Goal: Task Accomplishment & Management: Complete application form

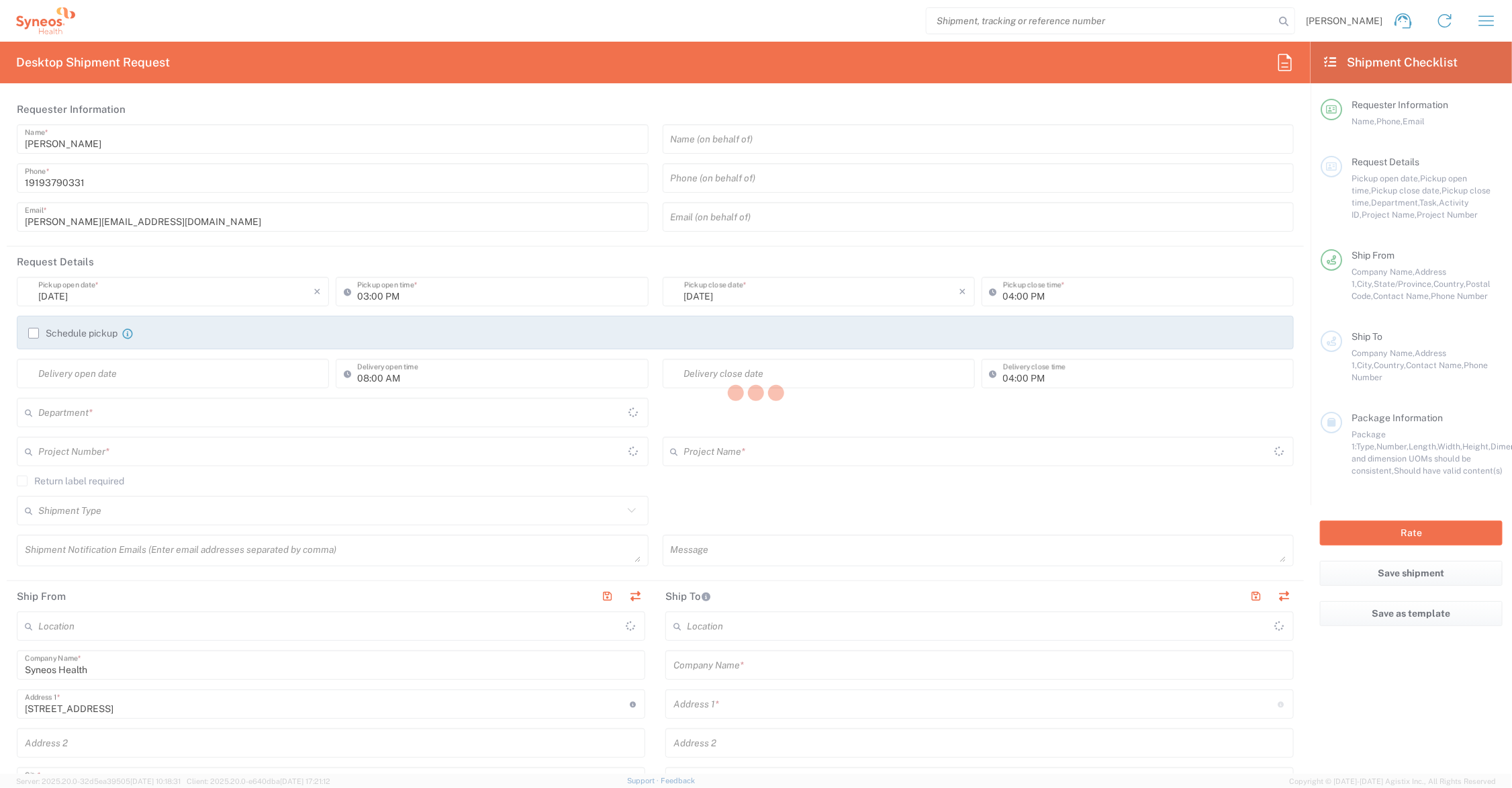
type input "[US_STATE]"
type input "[GEOGRAPHIC_DATA]"
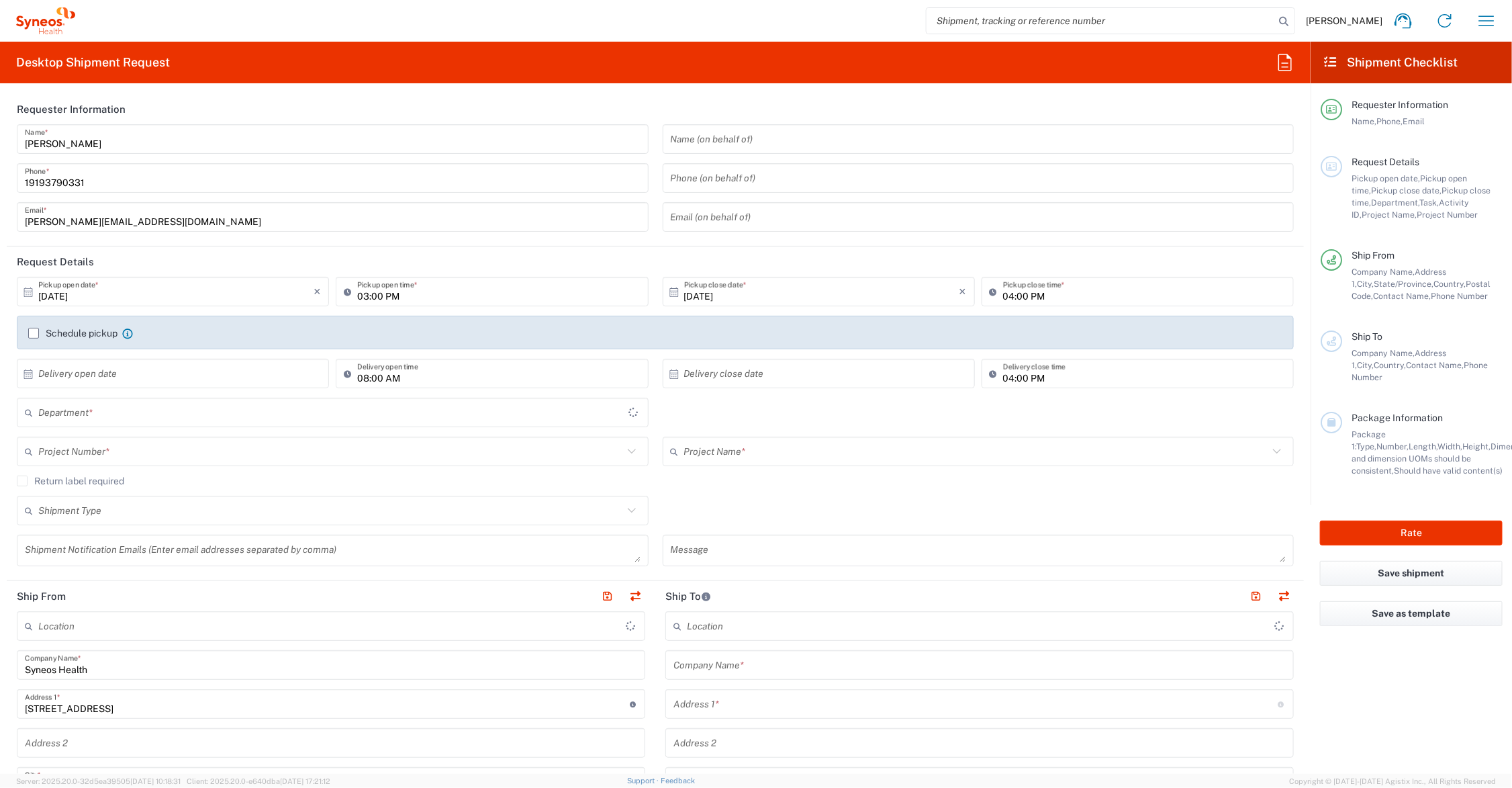
click at [188, 450] on input "text" at bounding box center [330, 452] width 585 height 24
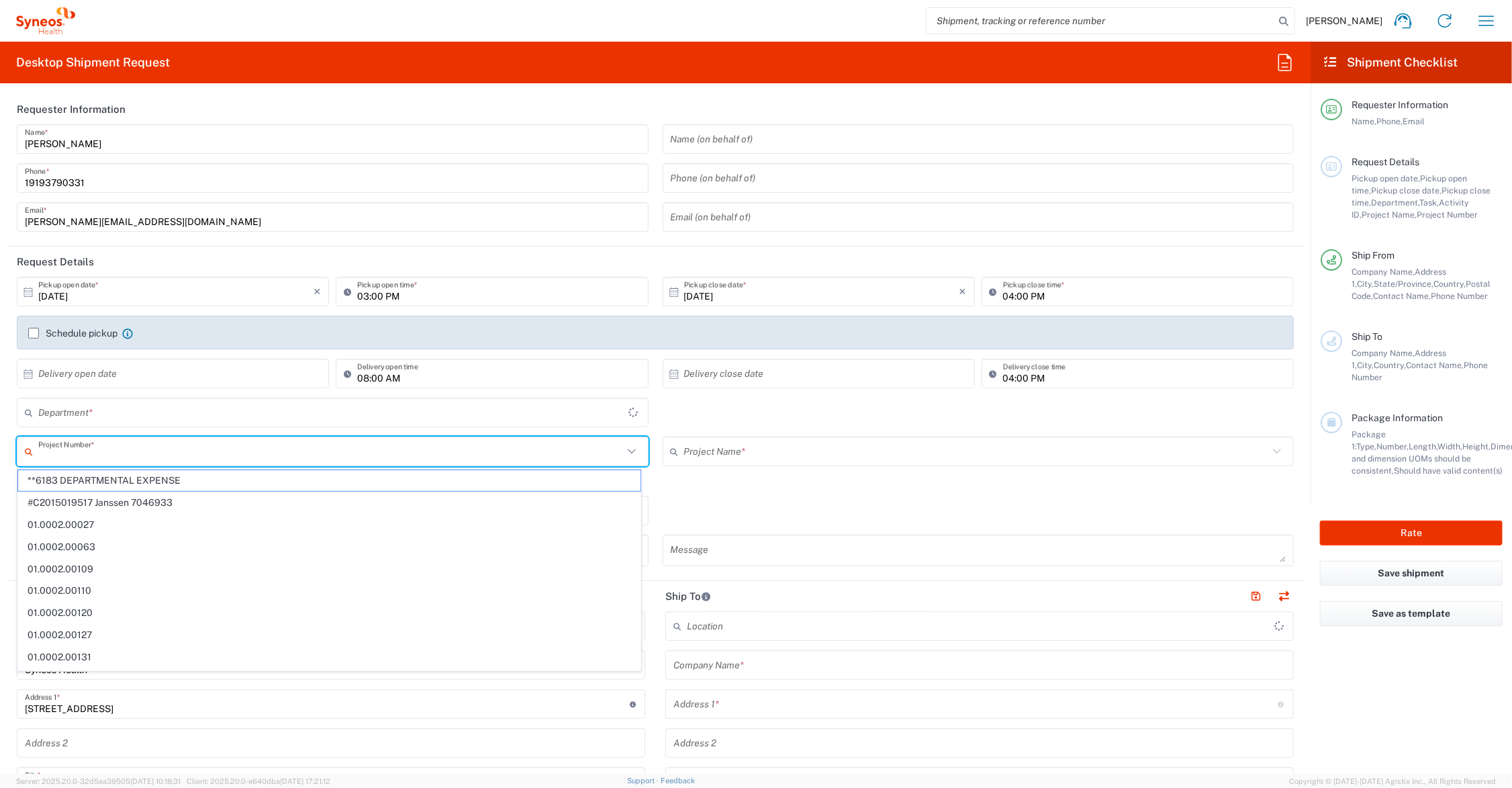
type input "6156"
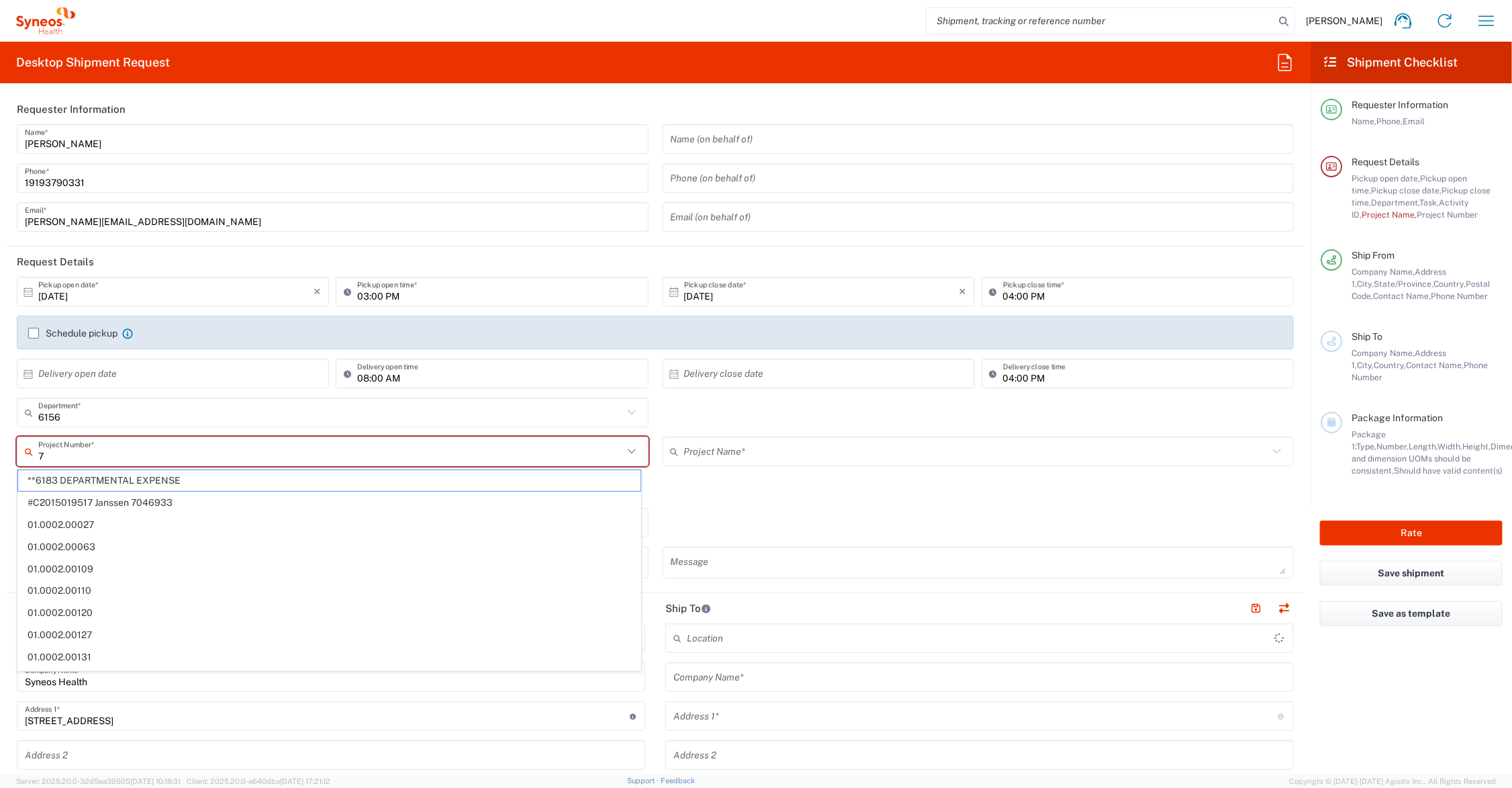
type input "70"
type input "Syneos Health Communications-[GEOGRAPHIC_DATA] [GEOGRAPHIC_DATA]"
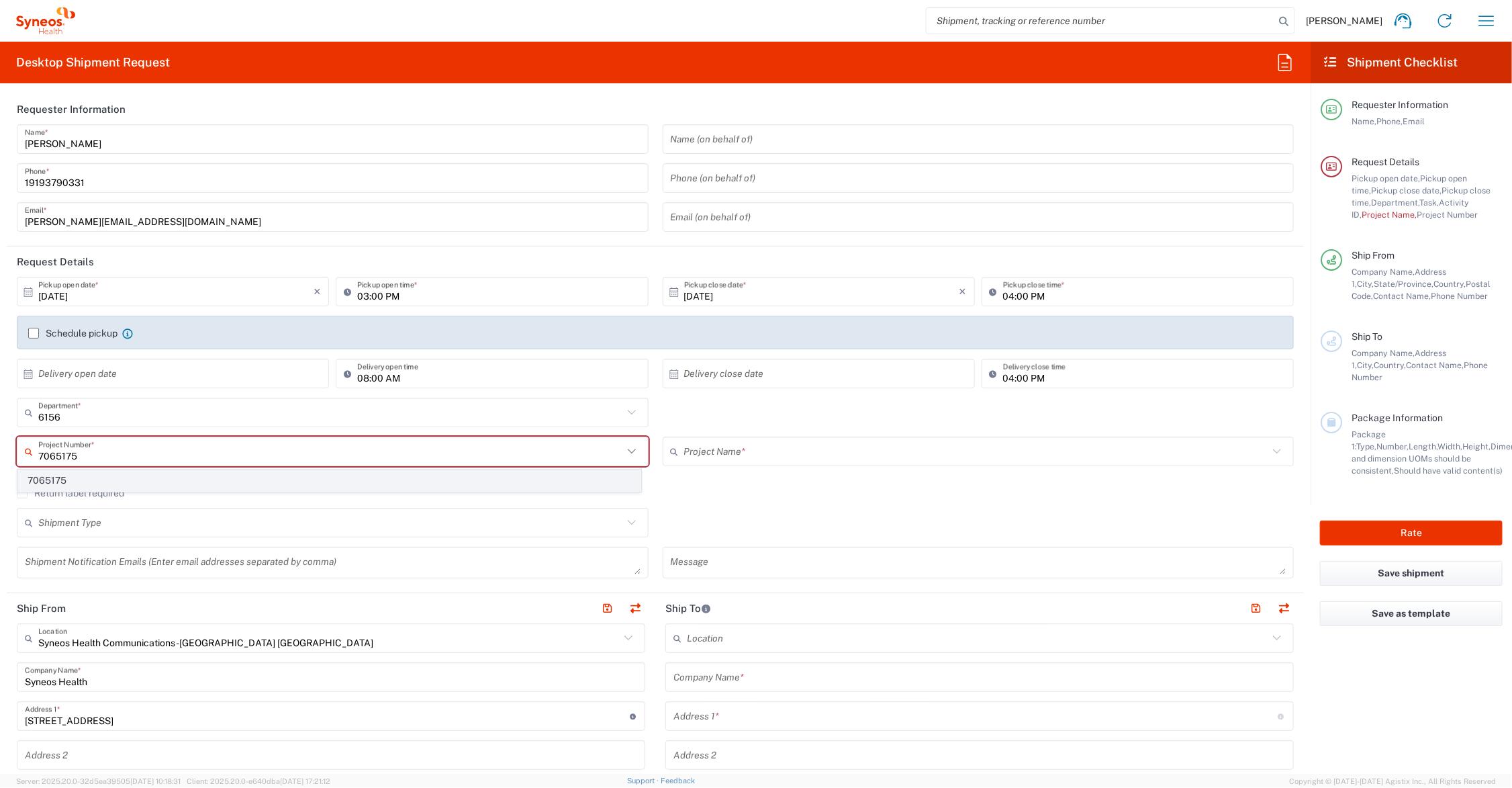
type input "7065175"
click at [52, 481] on span "7065175" at bounding box center [329, 480] width 622 height 21
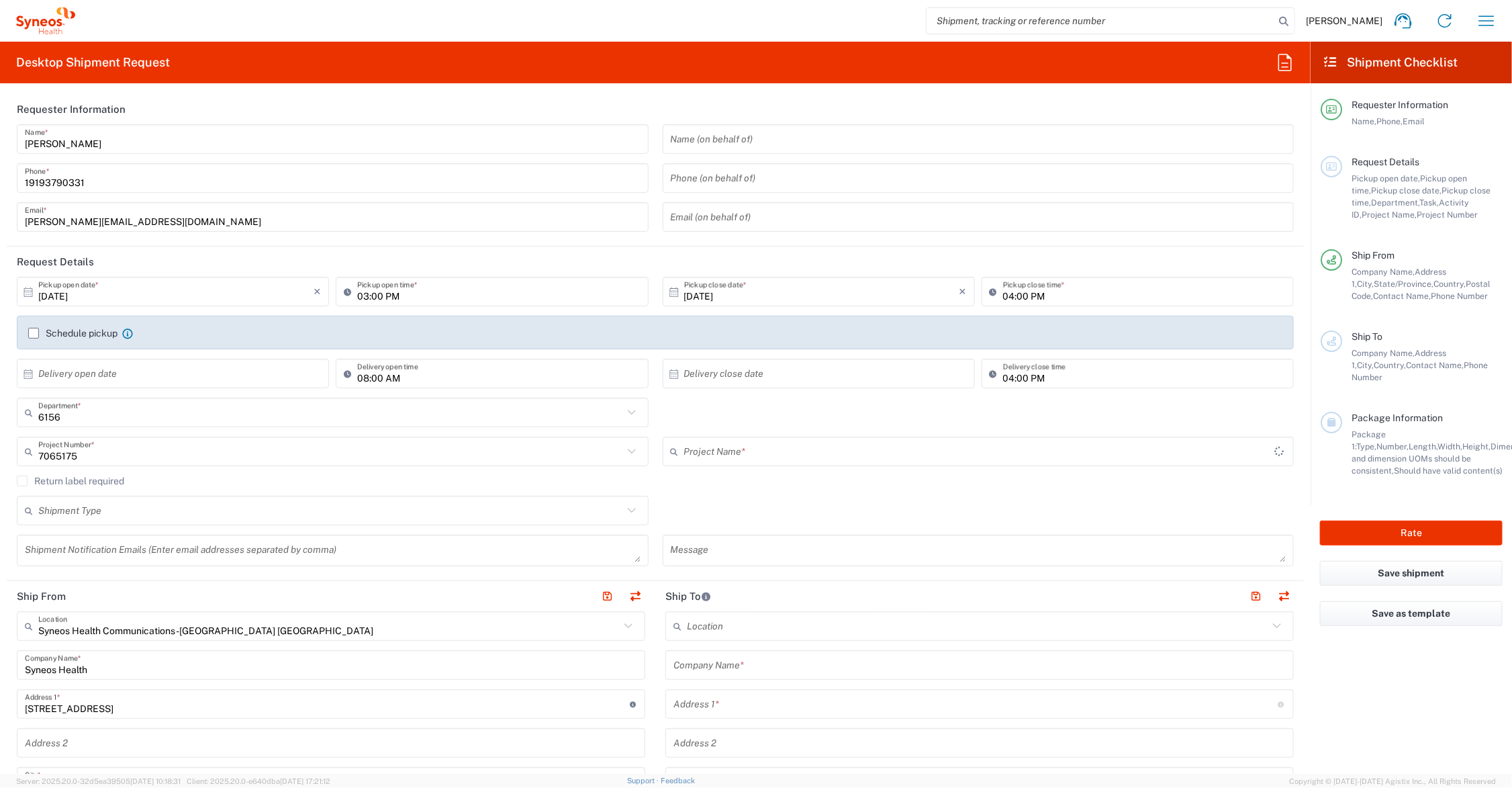
type input "Kiniksa 7065175"
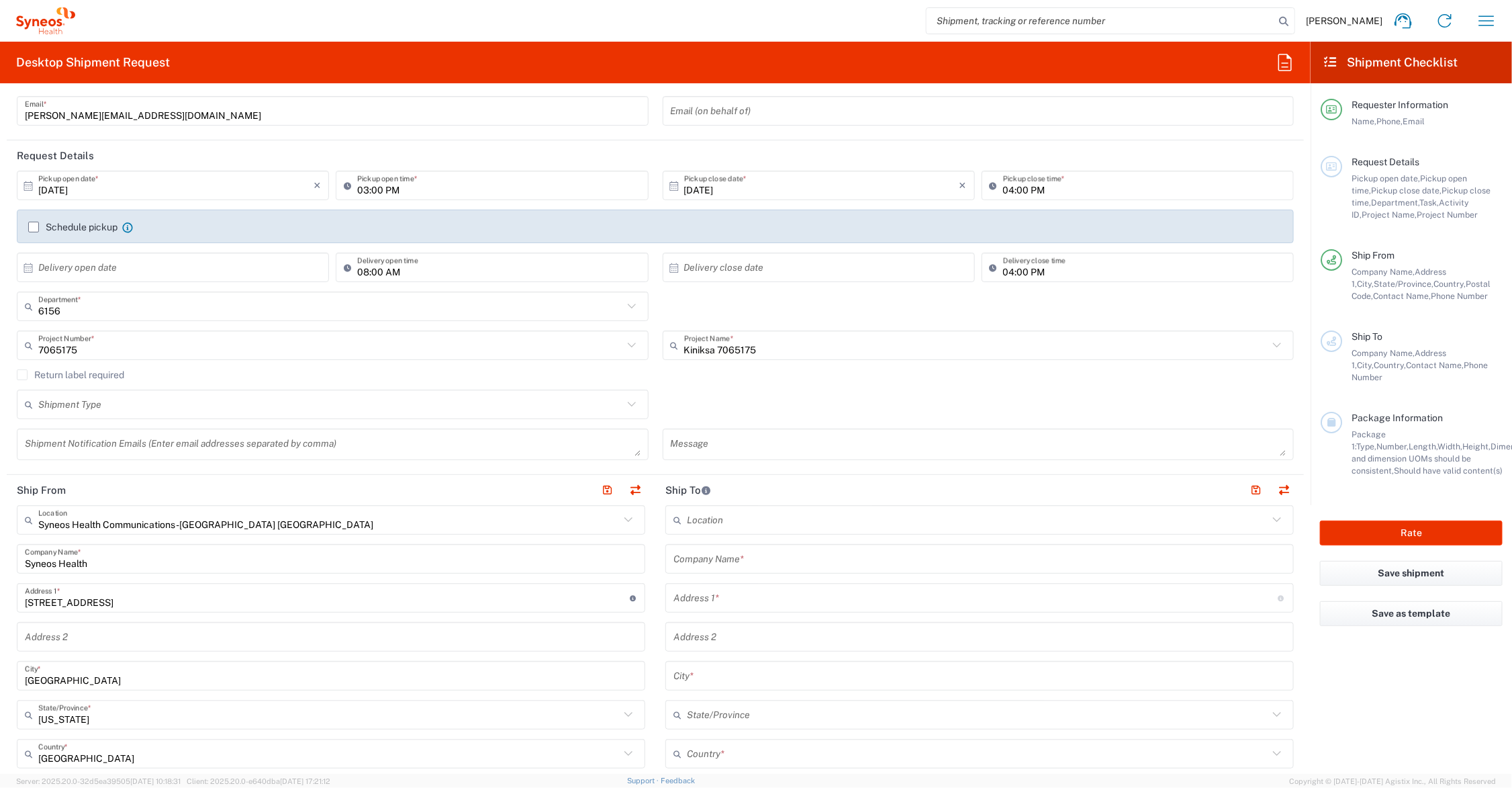
scroll to position [168, 0]
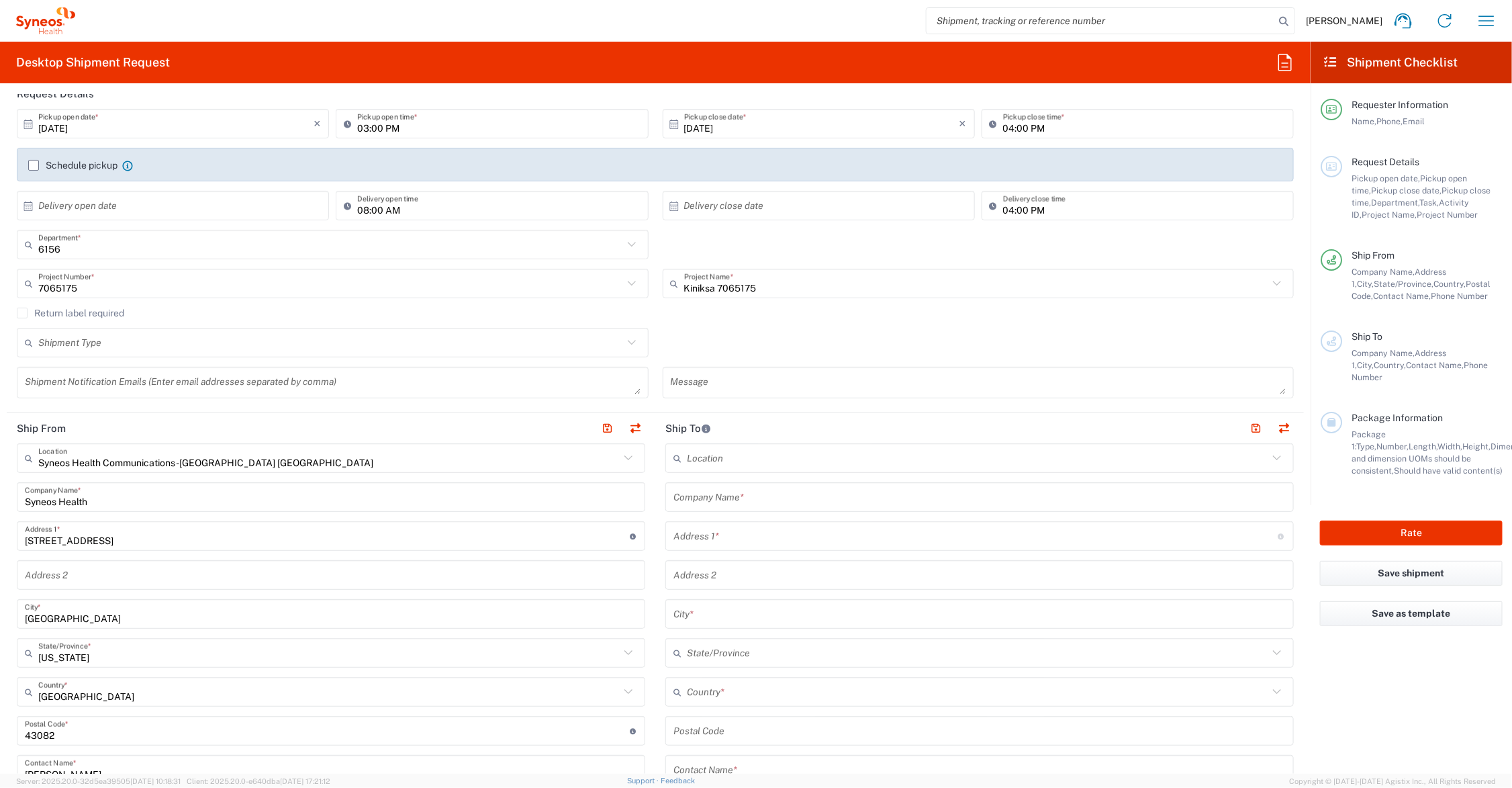
click at [108, 346] on input "text" at bounding box center [330, 343] width 585 height 24
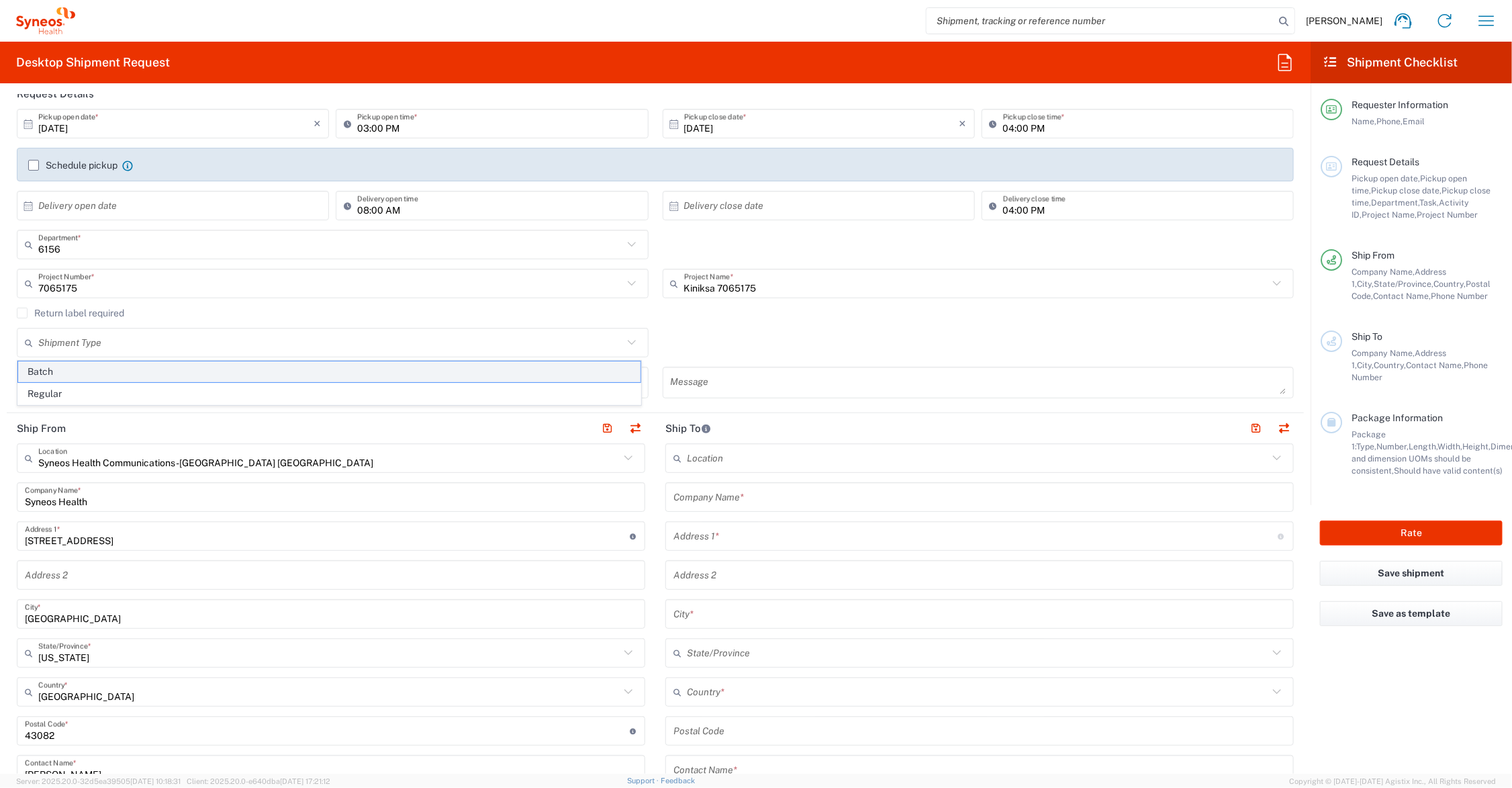
click at [91, 371] on span "Batch" at bounding box center [329, 372] width 622 height 21
type input "Batch"
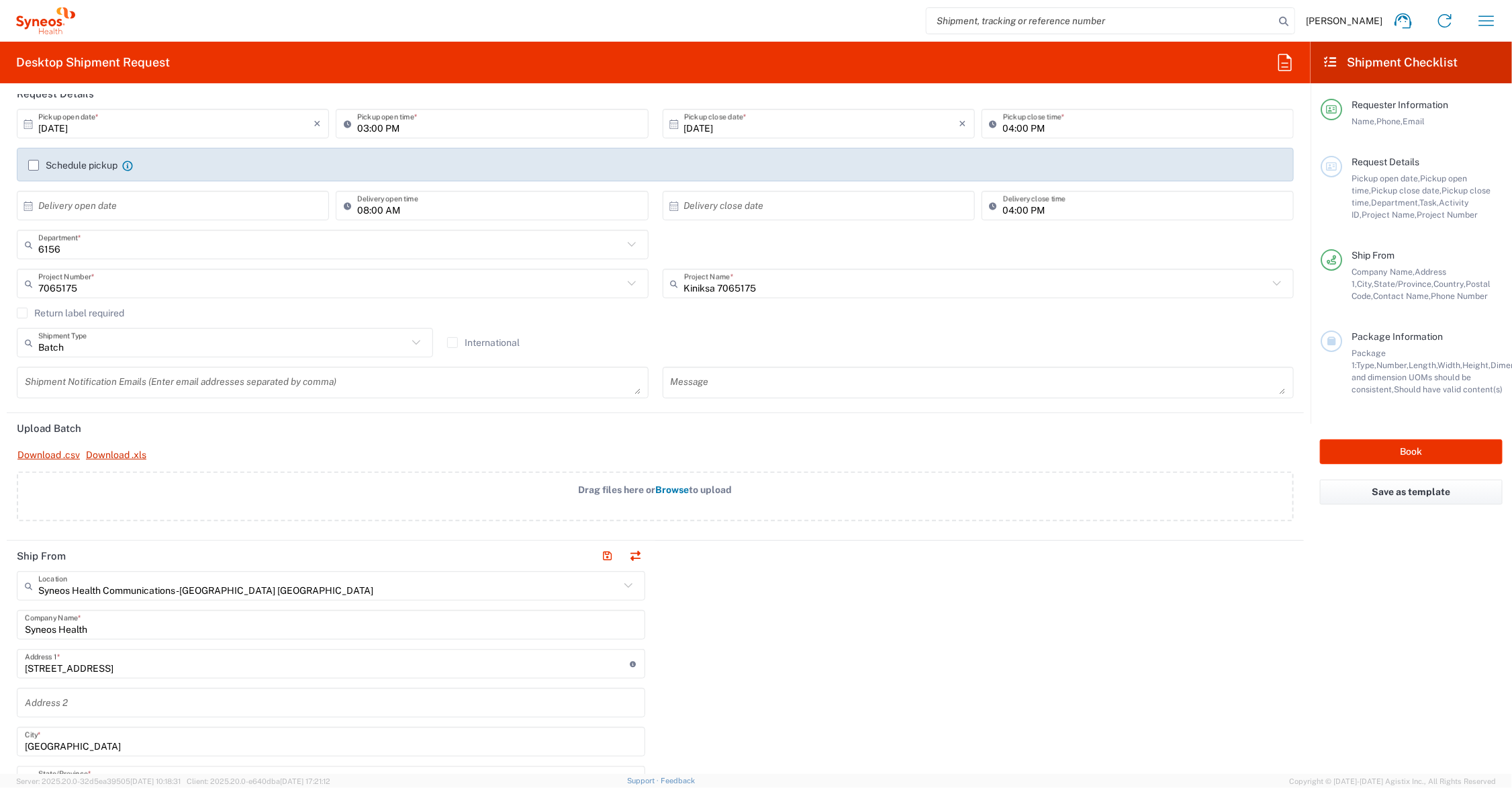
click at [660, 490] on span "Browse" at bounding box center [673, 490] width 34 height 11
click at [0, 0] on input "Drag files here or Browse to upload" at bounding box center [0, 0] width 0 height 0
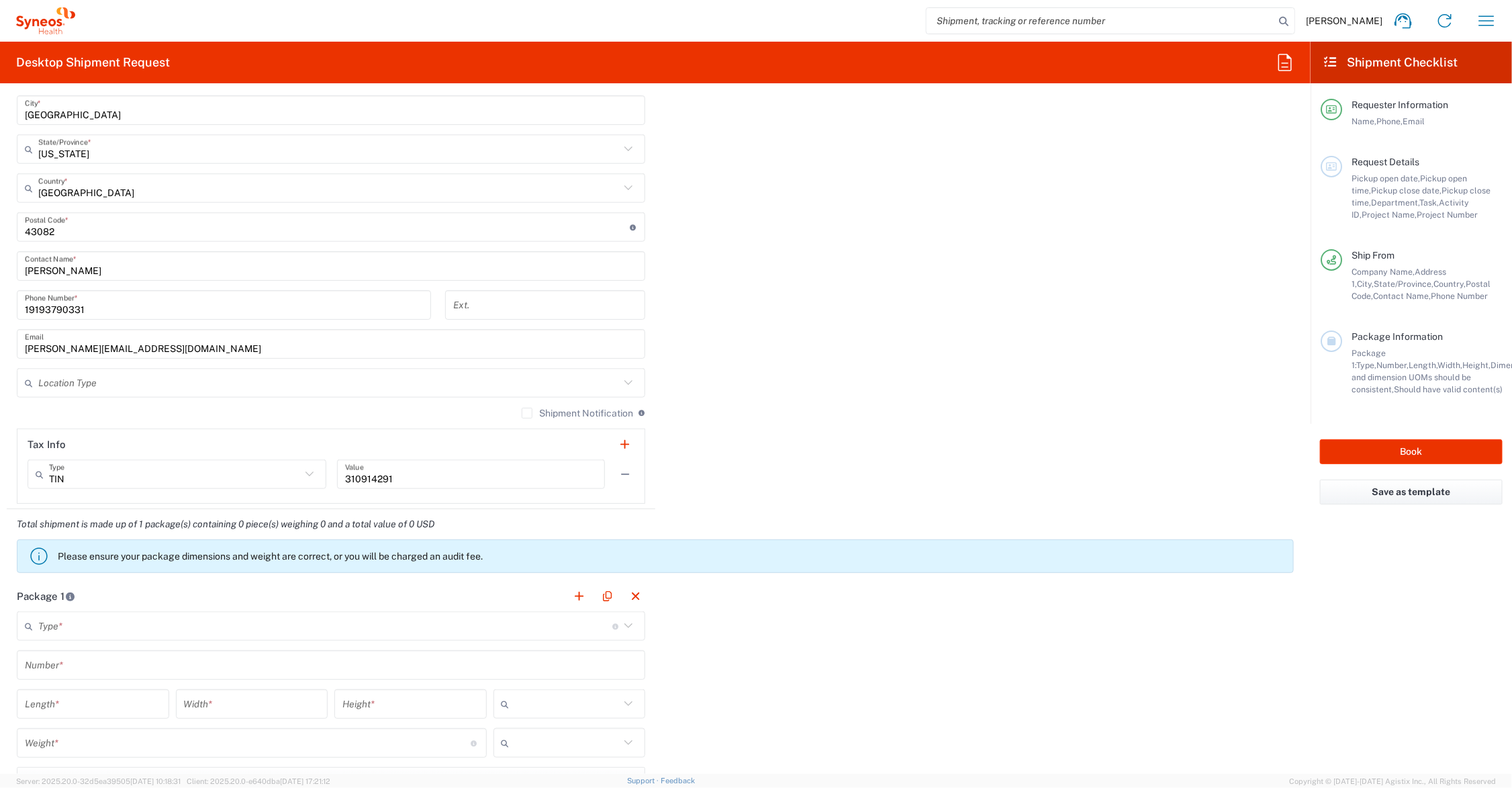
scroll to position [1008, 0]
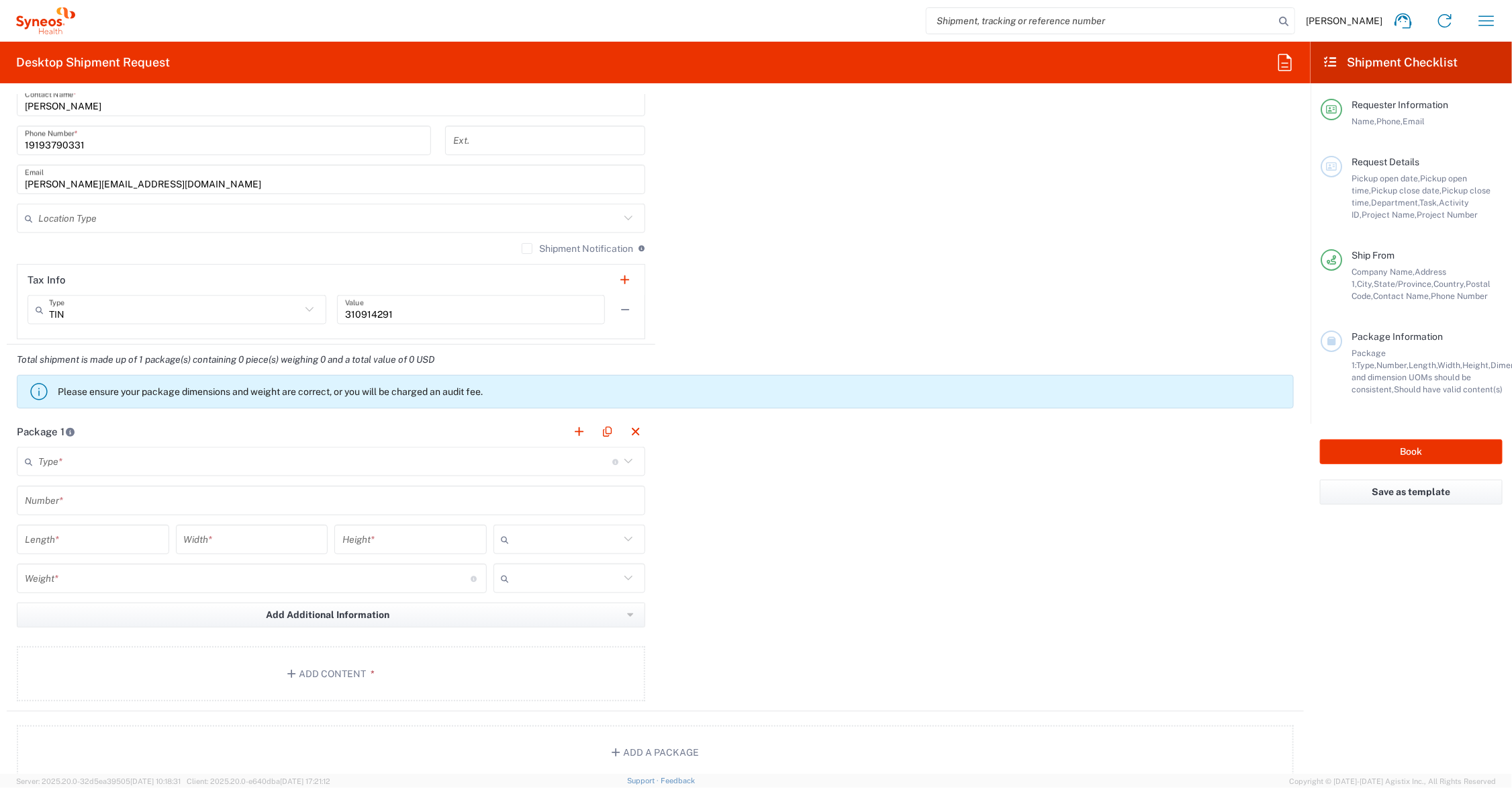
click at [91, 457] on input "text" at bounding box center [324, 462] width 574 height 24
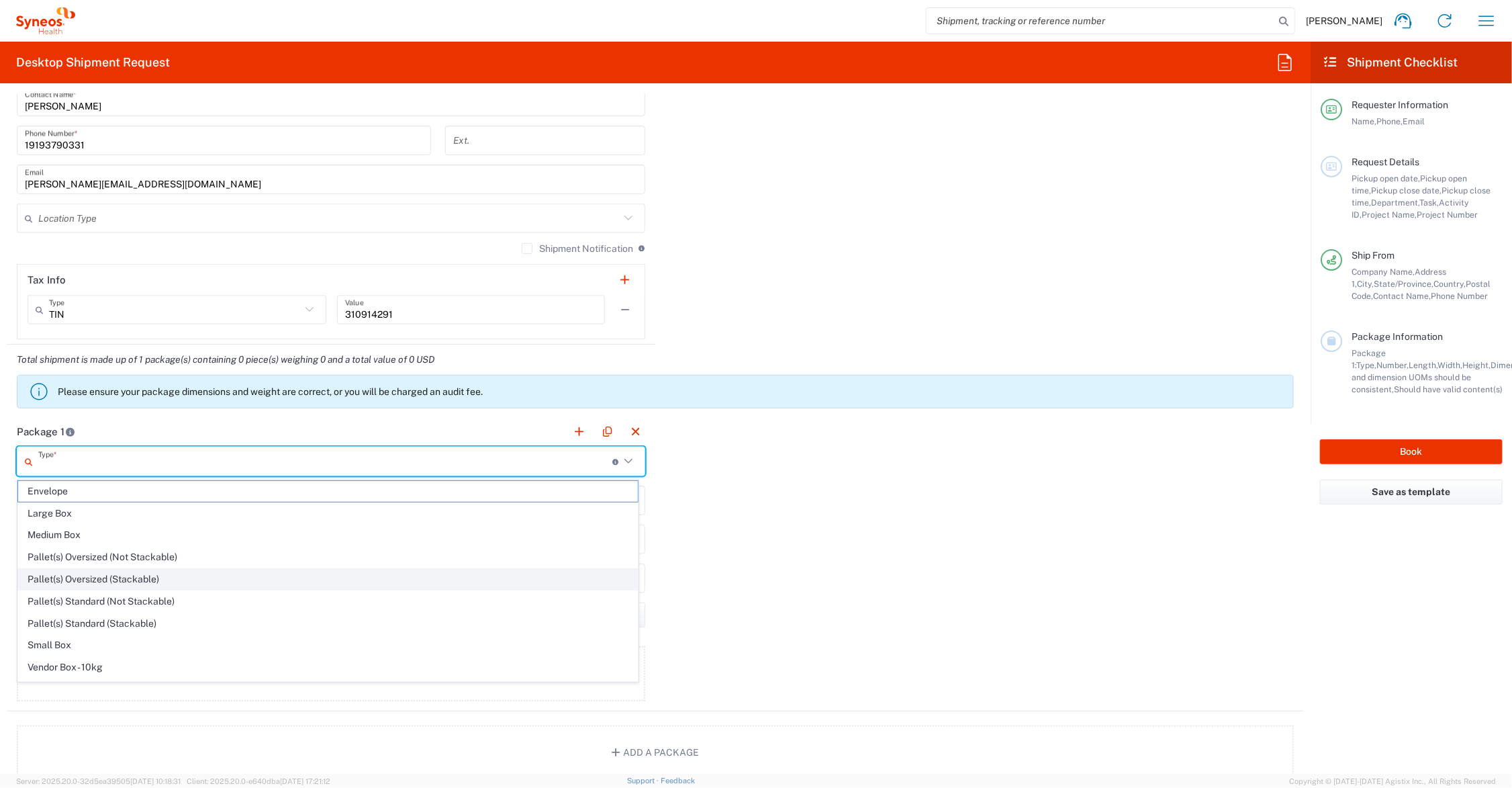
scroll to position [45, 0]
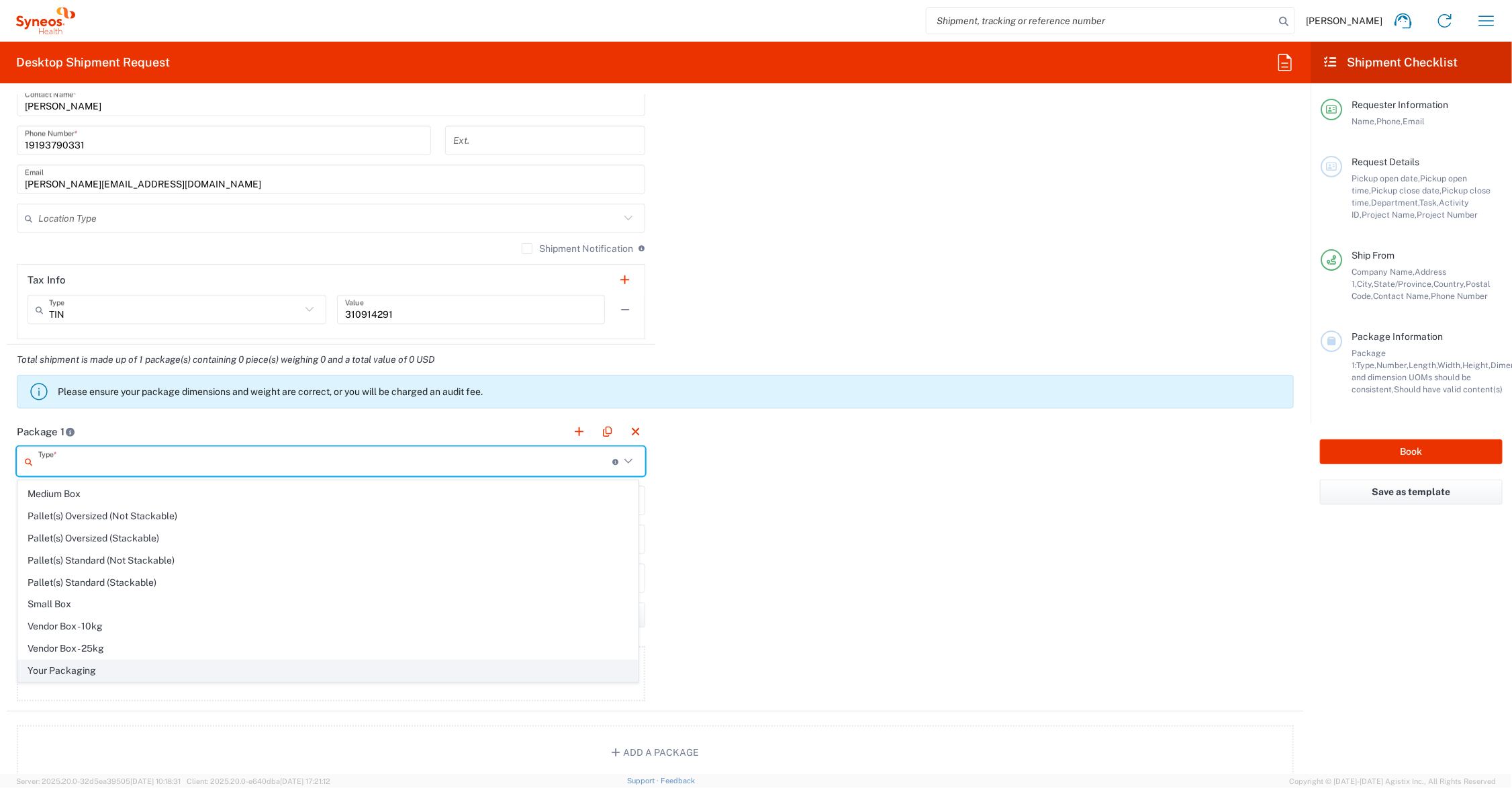
click at [94, 665] on span "Your Packaging" at bounding box center [329, 670] width 620 height 21
type input "Your Packaging"
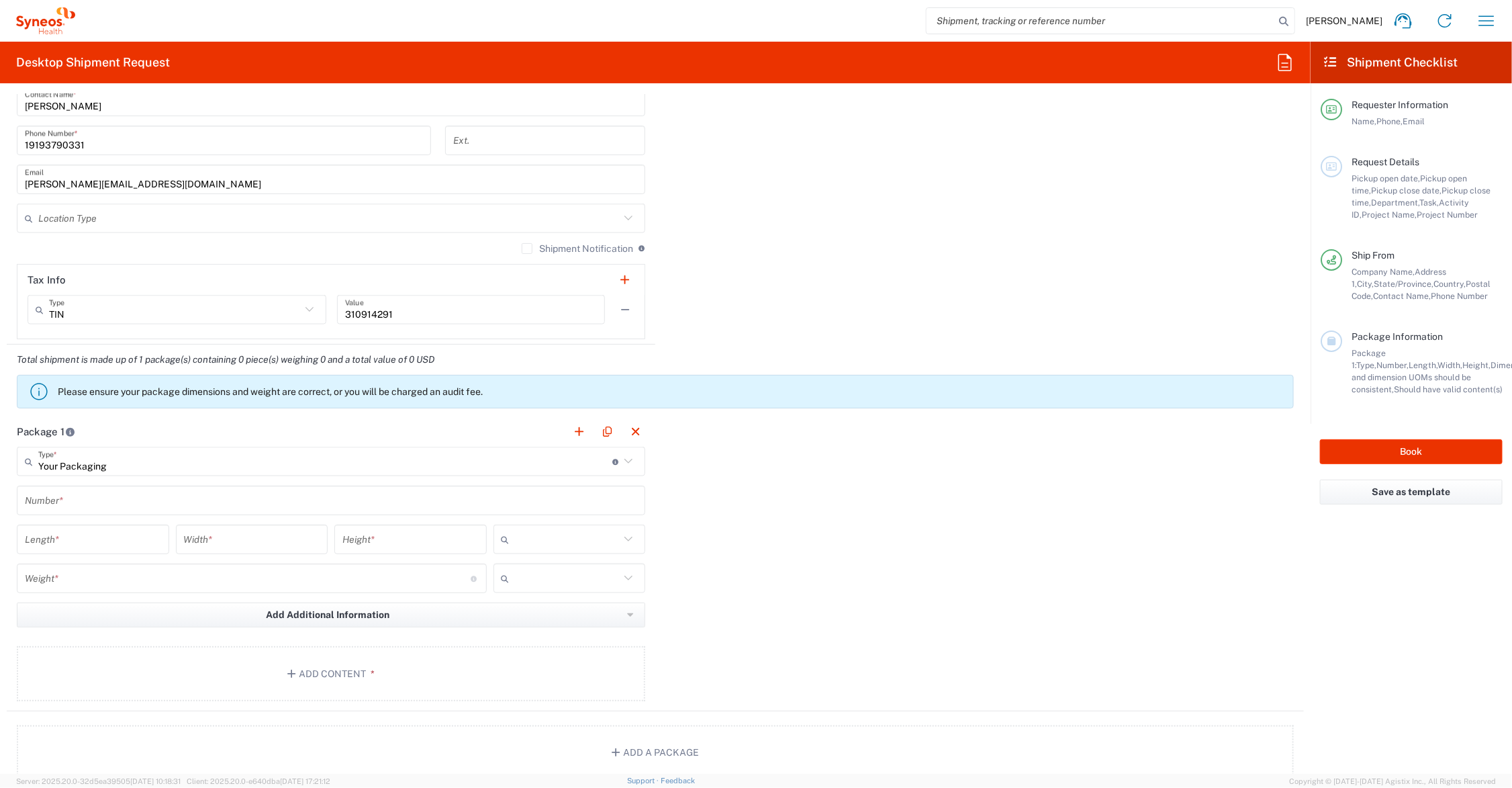
click at [81, 497] on input "text" at bounding box center [330, 501] width 612 height 24
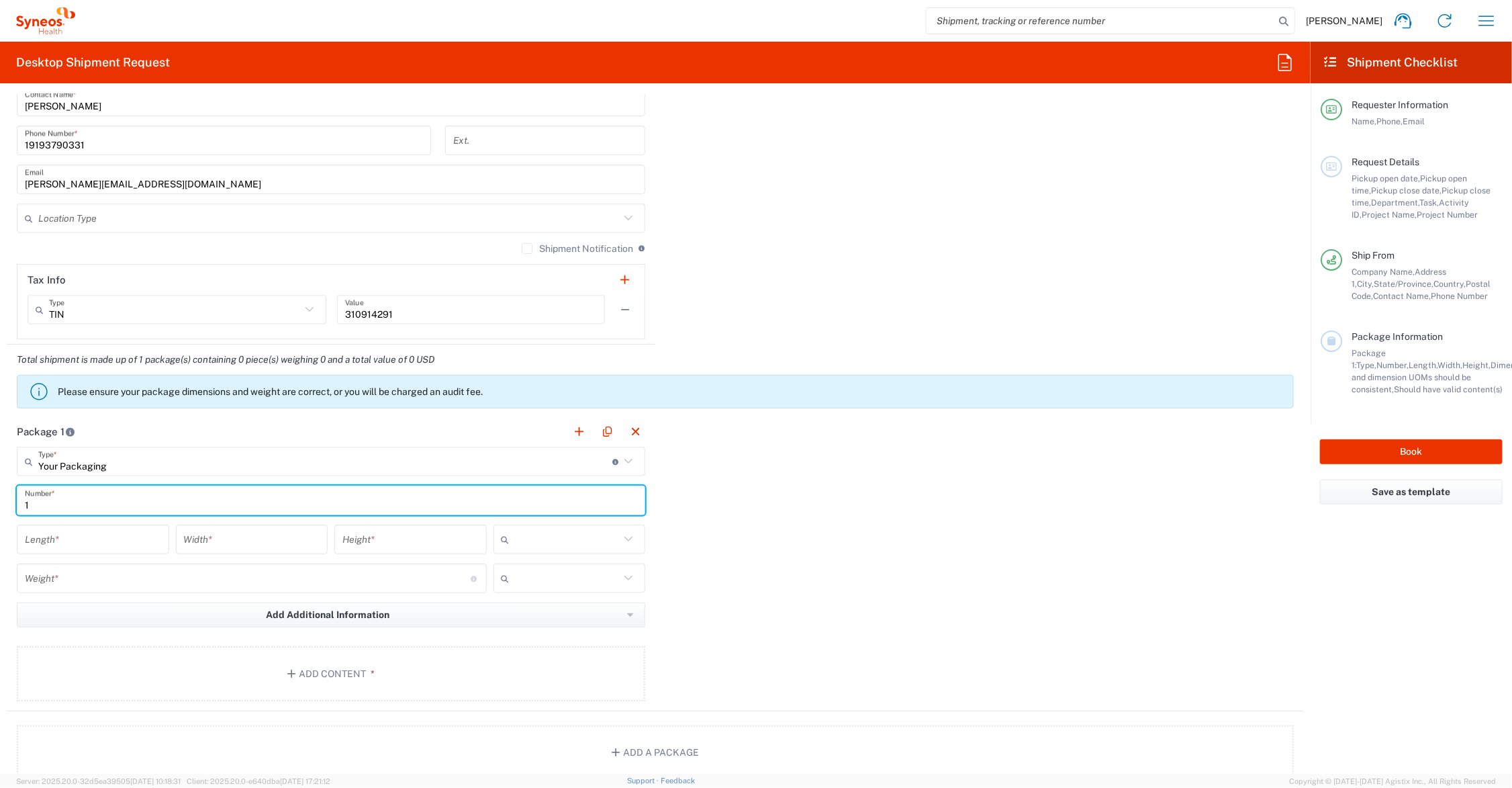
type input "1"
click at [85, 544] on input "number" at bounding box center [93, 539] width 136 height 24
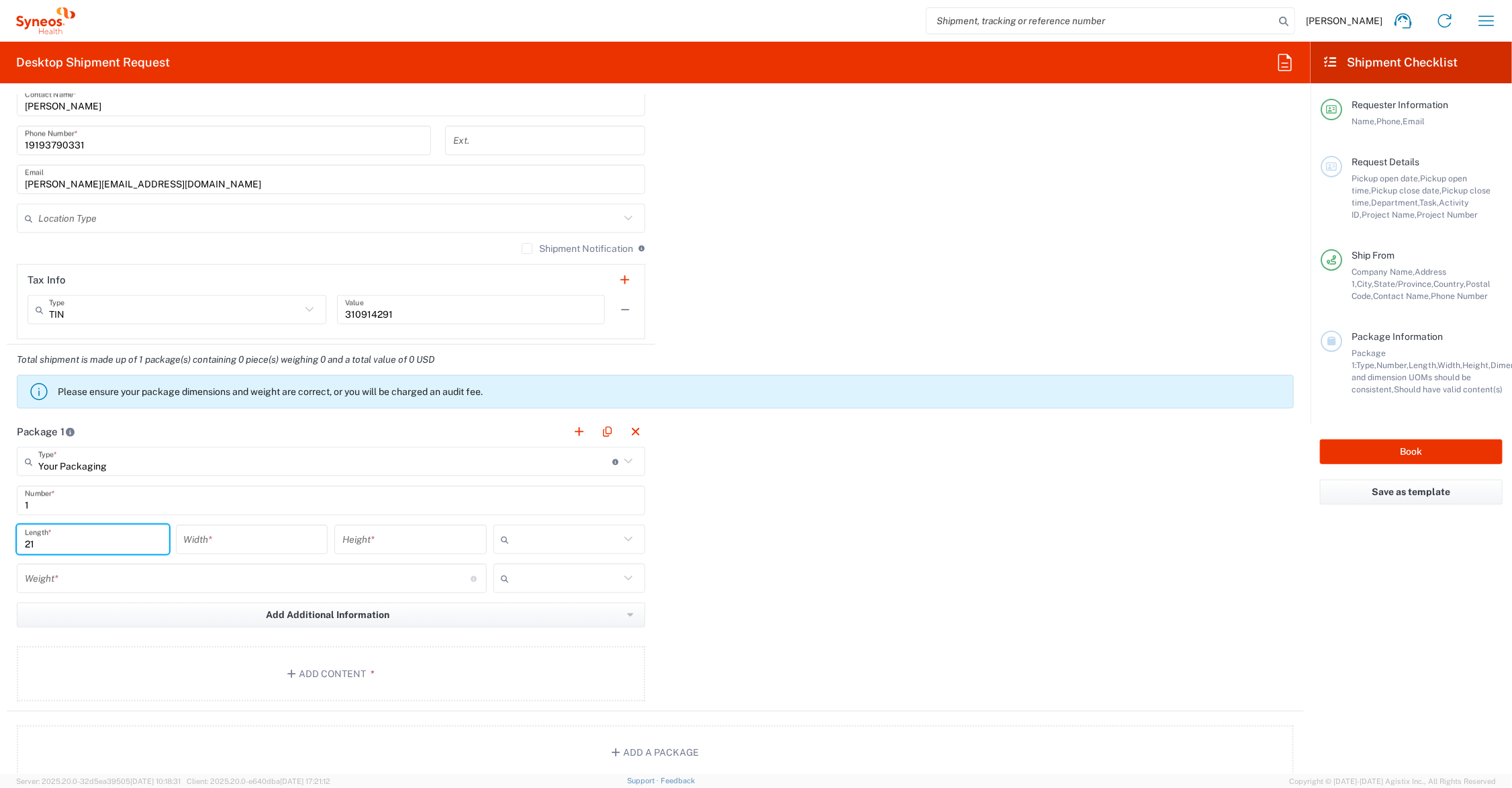
type input "21"
type input "15"
type input "4"
click at [89, 580] on input "number" at bounding box center [247, 579] width 446 height 24
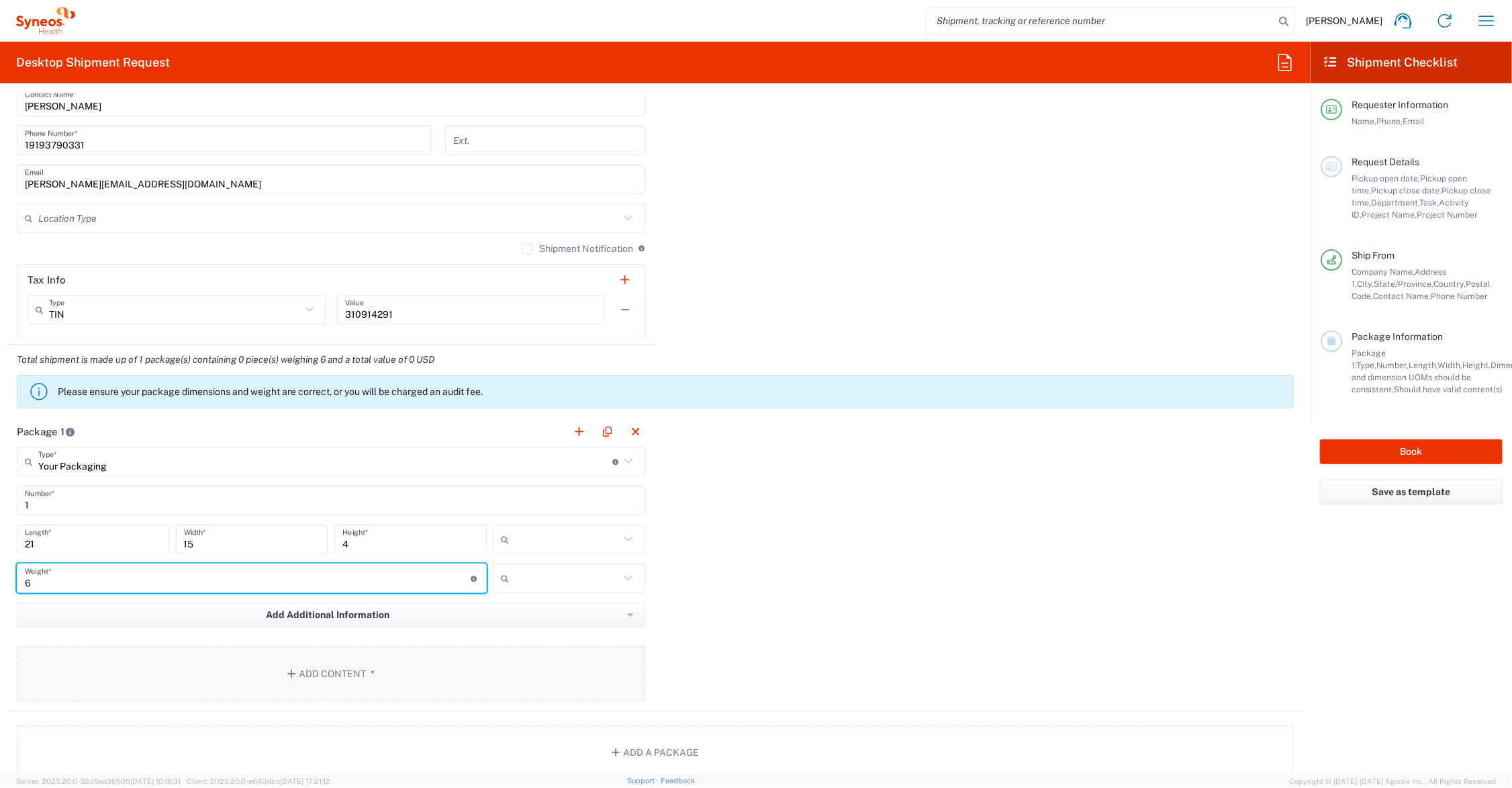
type input "6"
click at [352, 667] on button "Add Content *" at bounding box center [331, 673] width 628 height 55
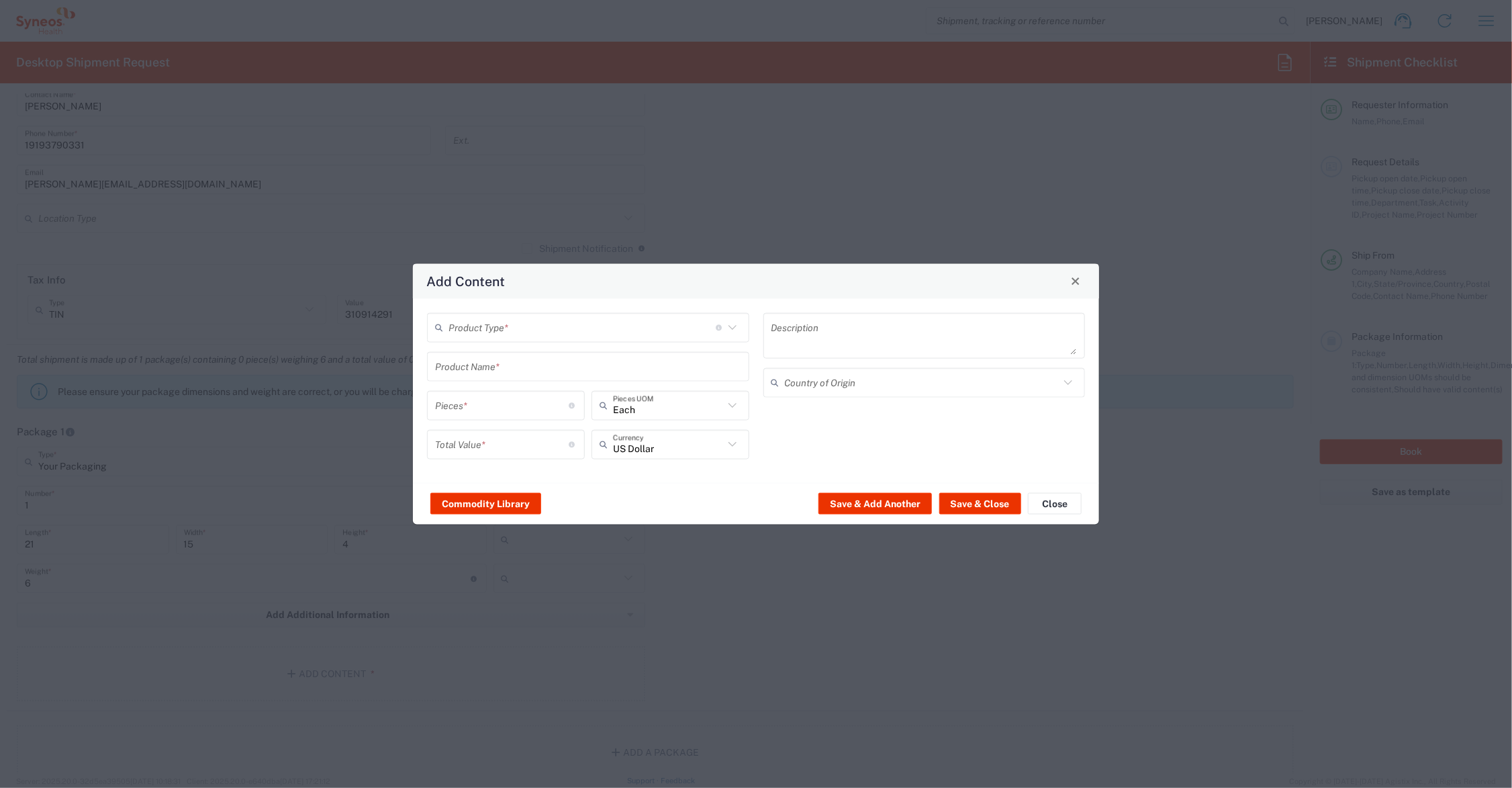
click at [484, 324] on input "text" at bounding box center [581, 328] width 267 height 24
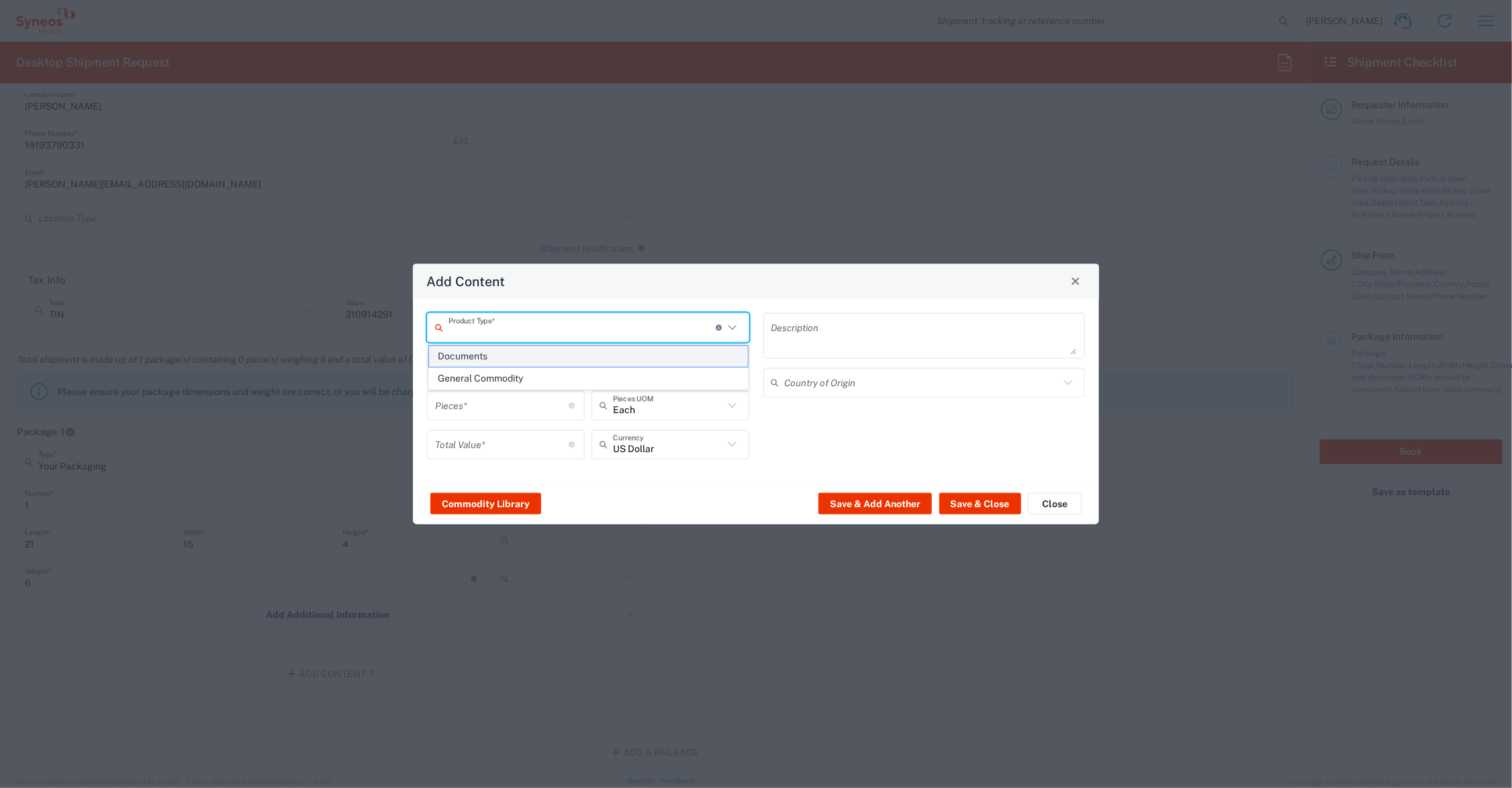
click at [491, 357] on span "Documents" at bounding box center [588, 356] width 319 height 21
type input "Documents"
type input "1"
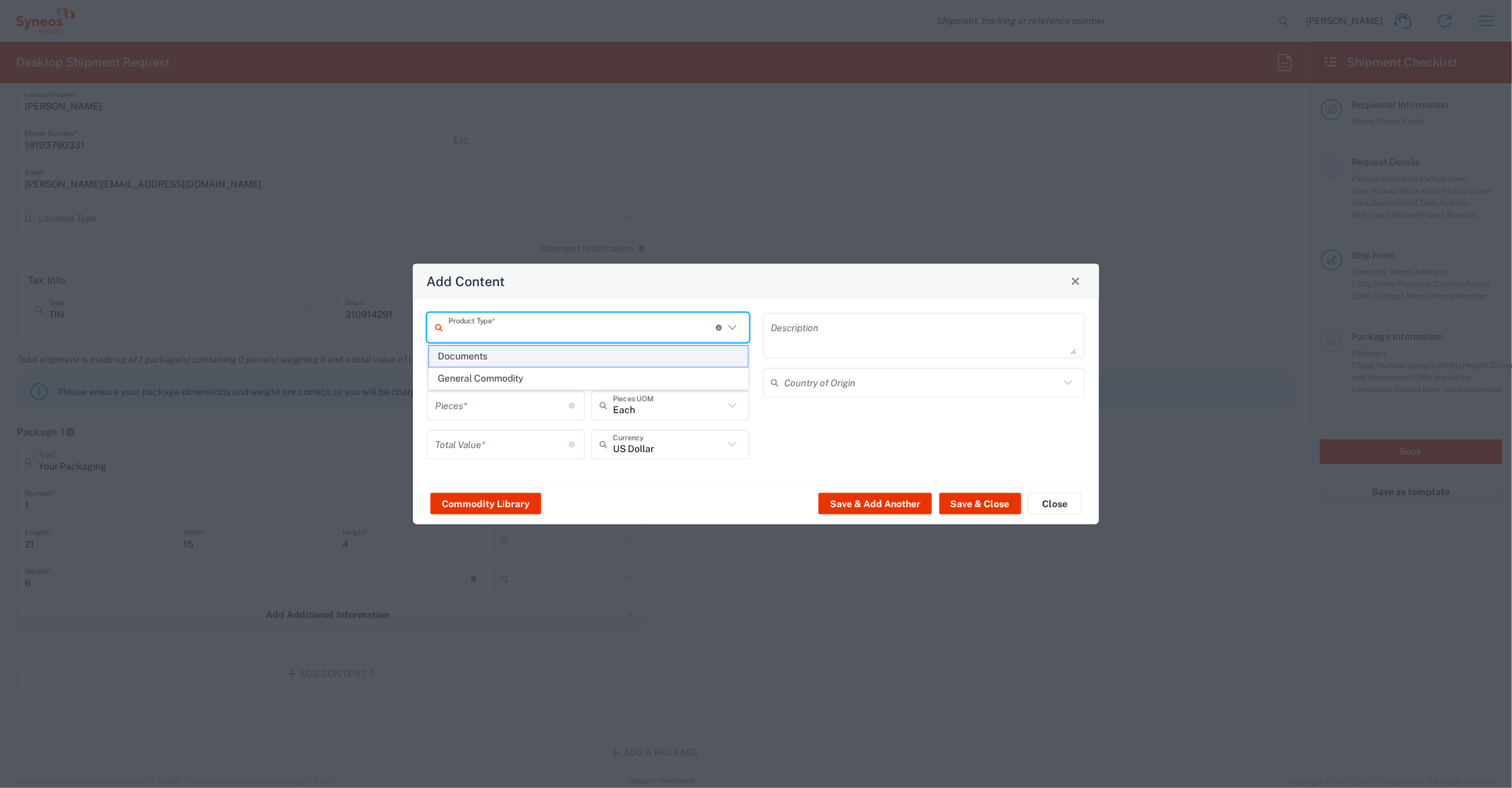
type textarea "Documents"
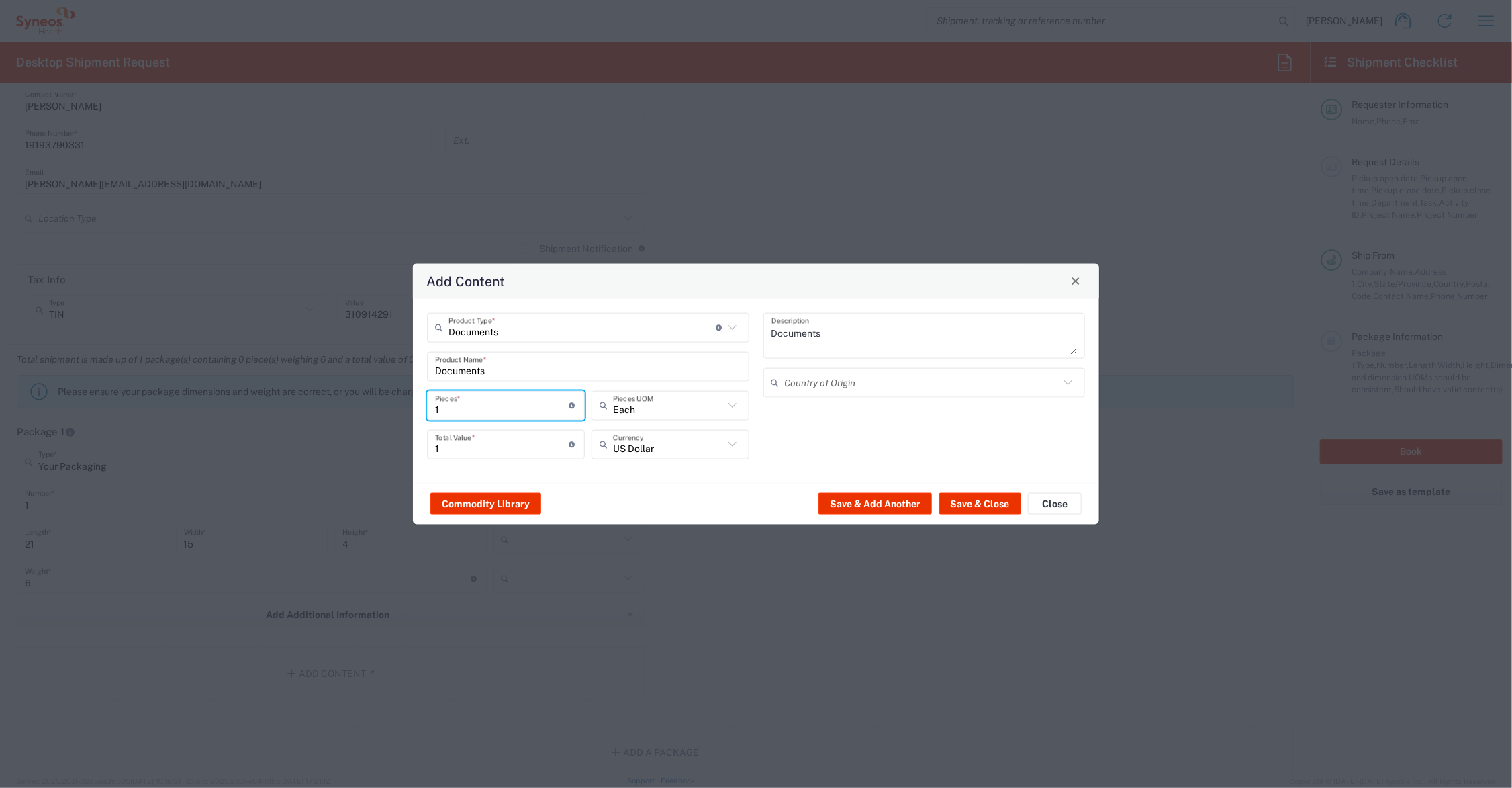
drag, startPoint x: 455, startPoint y: 406, endPoint x: 417, endPoint y: 403, distance: 38.1
click at [417, 403] on div "Documents Product Type * Document: Paper document generated internally by Syneo…" at bounding box center [756, 390] width 687 height 184
type input "4"
type input "40"
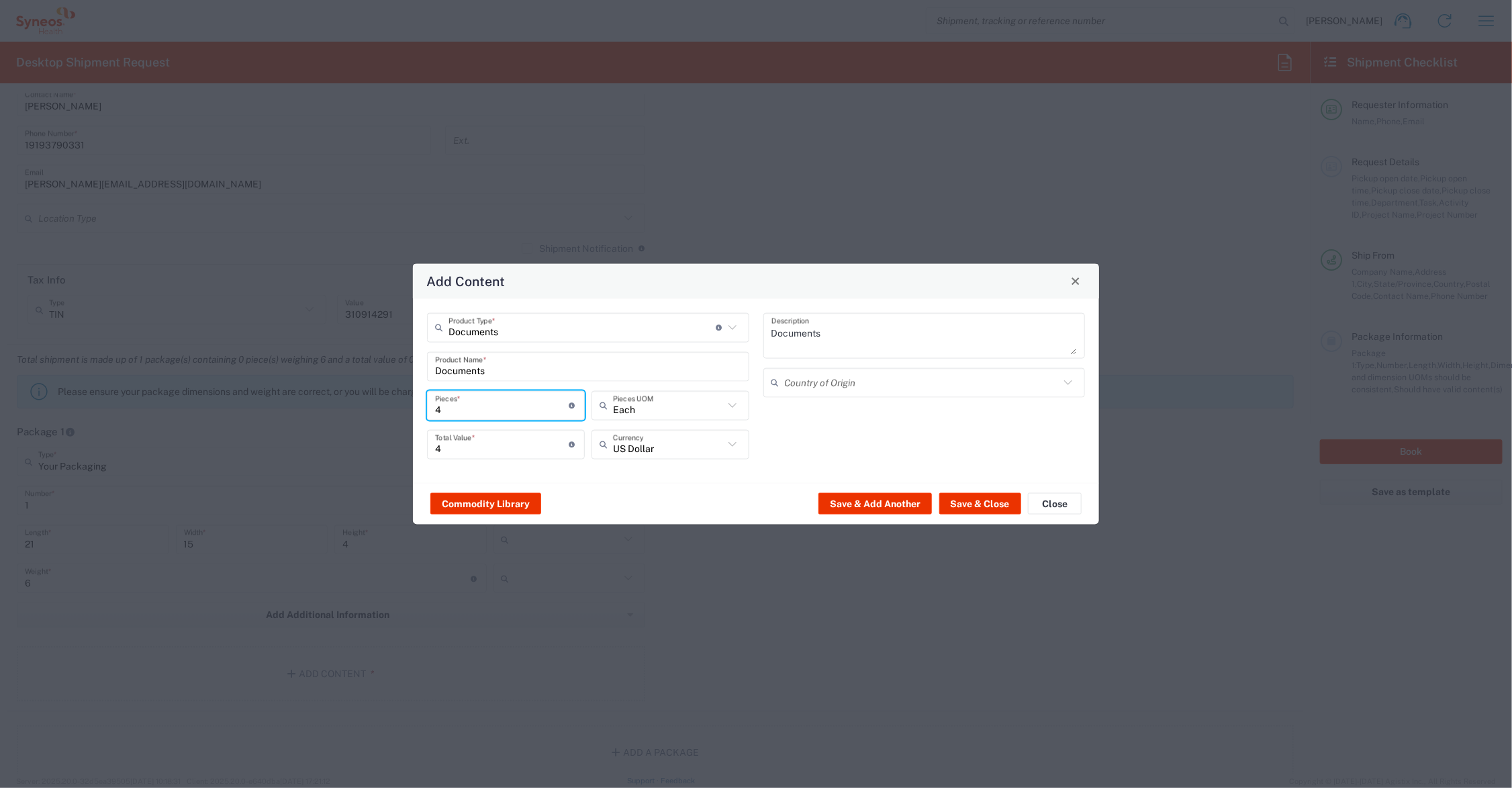
type input "40"
drag, startPoint x: 470, startPoint y: 448, endPoint x: 413, endPoint y: 448, distance: 57.0
click at [413, 448] on div "Documents Product Type * Document: Paper document generated internally by Syneo…" at bounding box center [756, 390] width 687 height 184
type input "75.00"
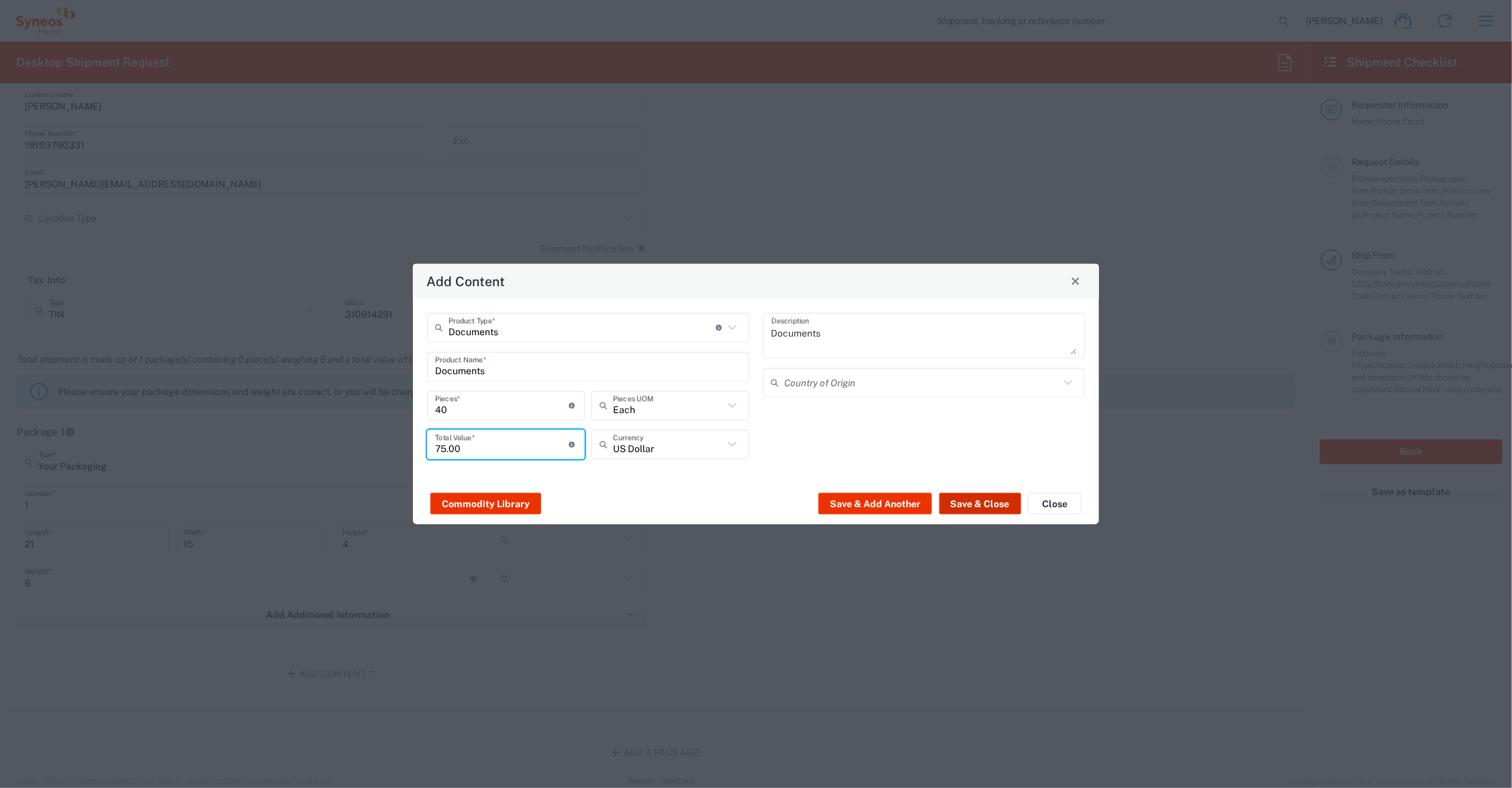
click at [994, 499] on button "Save & Close" at bounding box center [980, 504] width 82 height 22
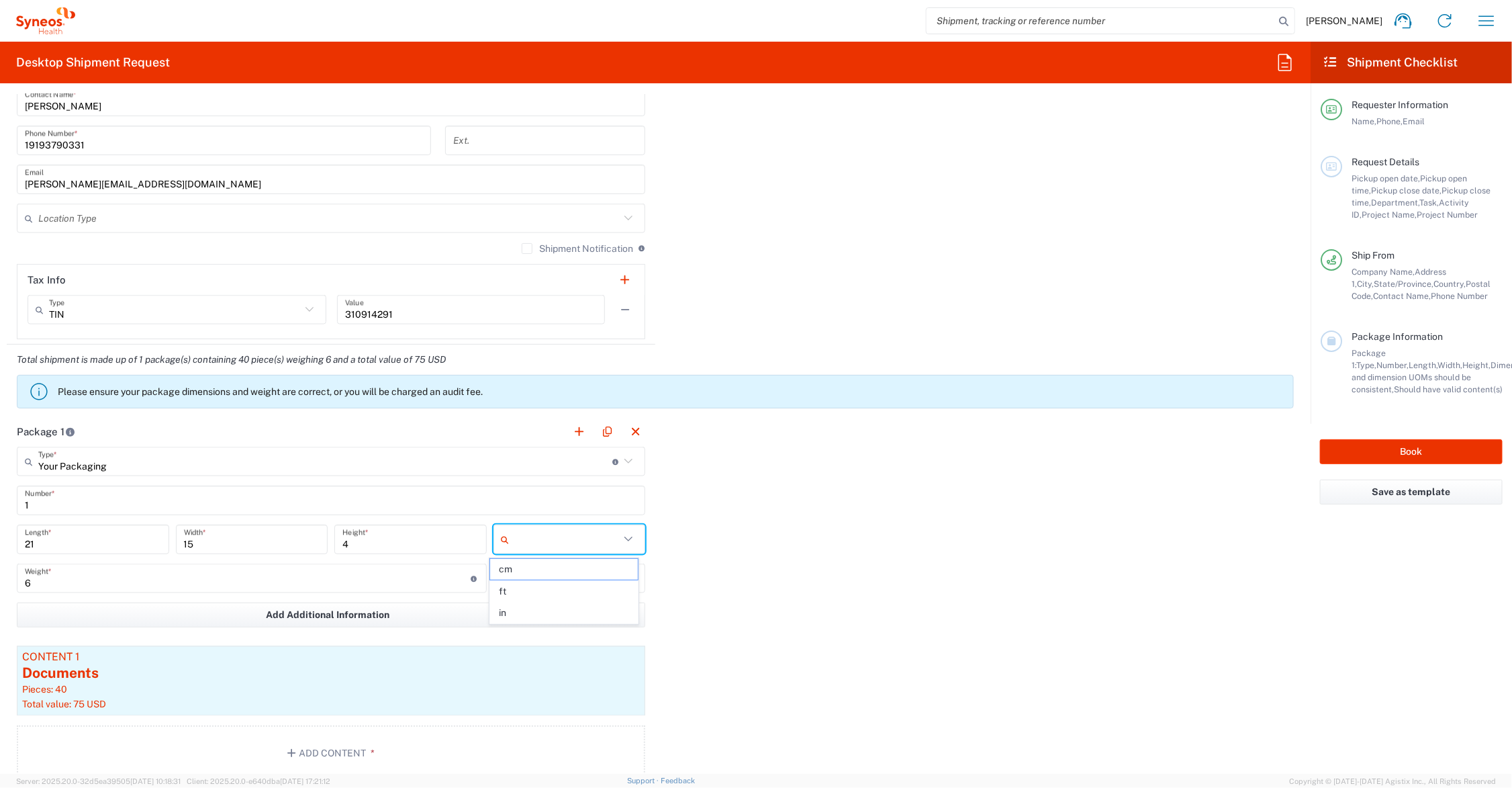
click at [565, 531] on input "text" at bounding box center [567, 539] width 105 height 22
click at [531, 611] on span "in" at bounding box center [564, 613] width 147 height 21
type input "in"
click at [532, 575] on input "text" at bounding box center [567, 578] width 105 height 22
click at [536, 625] on span "lbs" at bounding box center [564, 630] width 147 height 21
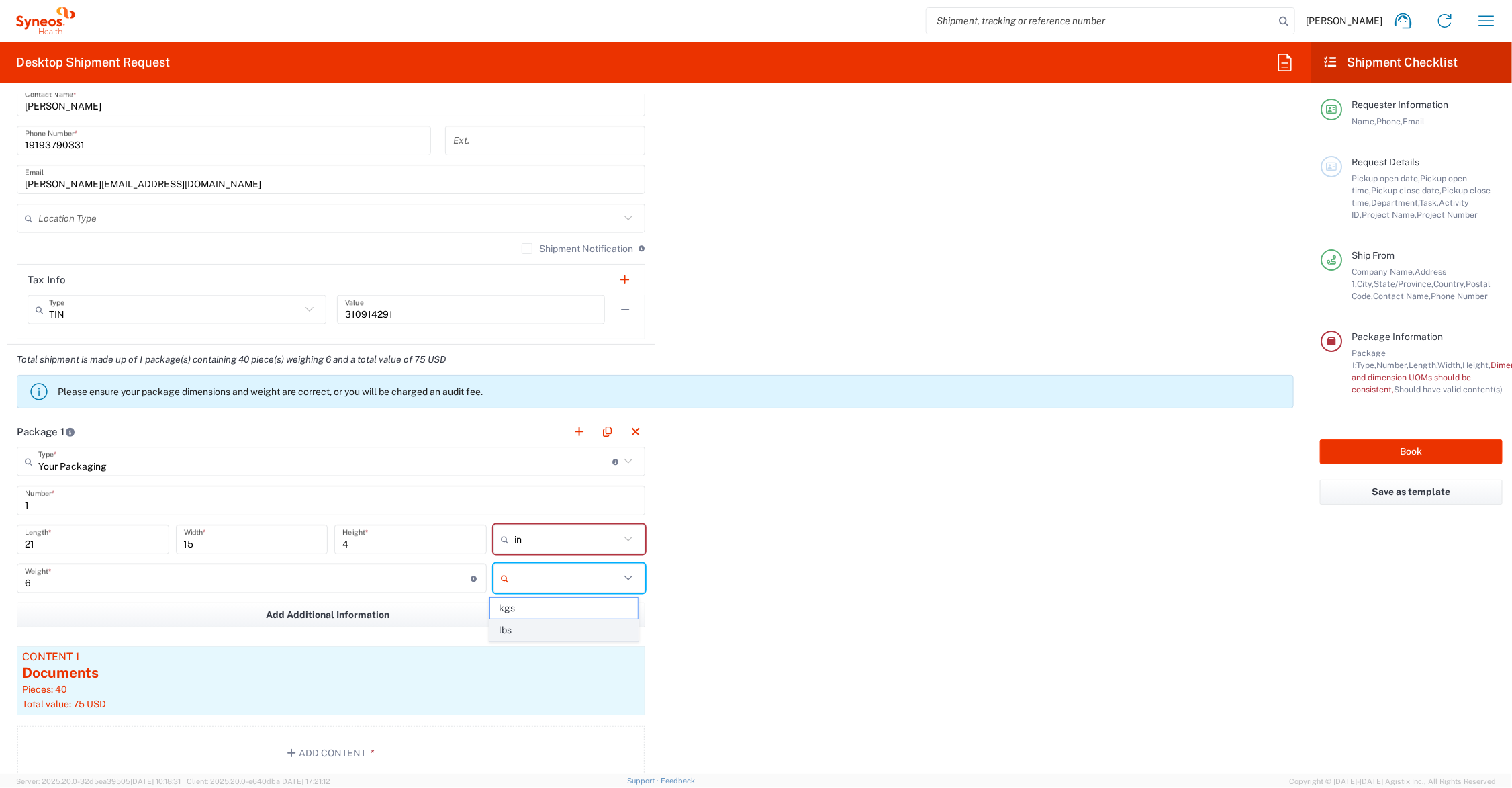
type input "lbs"
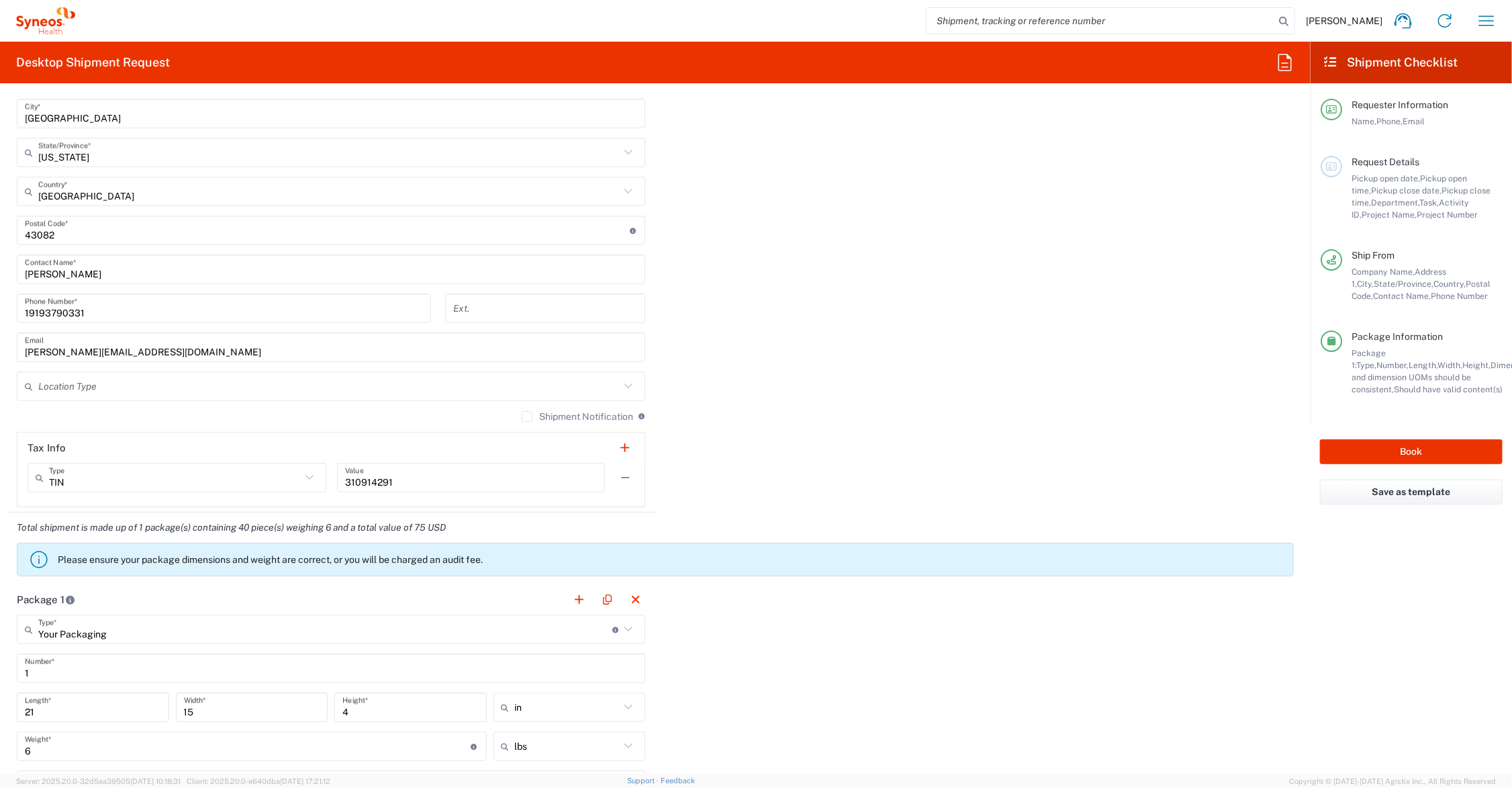
scroll to position [0, 0]
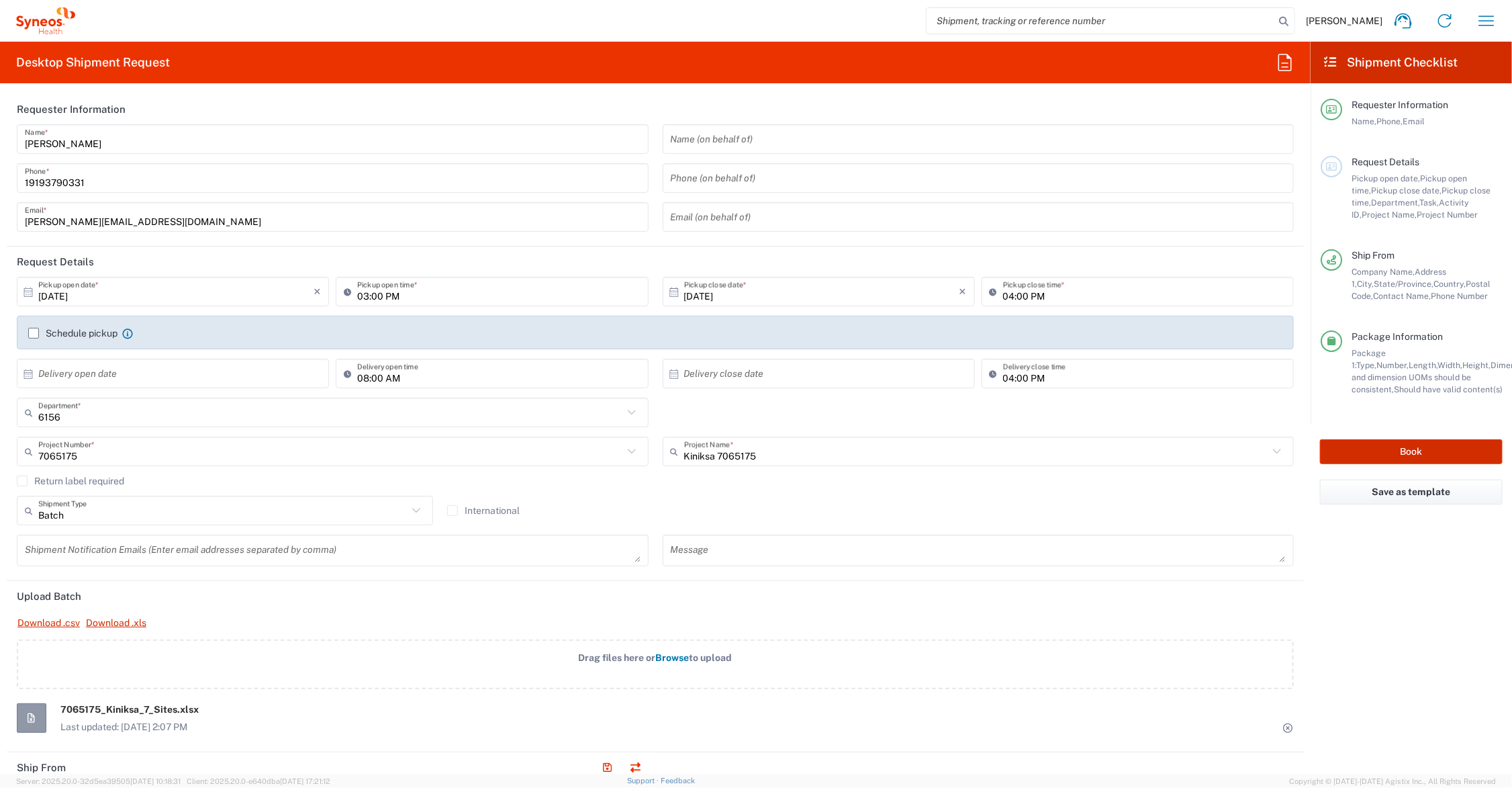
click at [1380, 448] on button "Book" at bounding box center [1411, 451] width 183 height 24
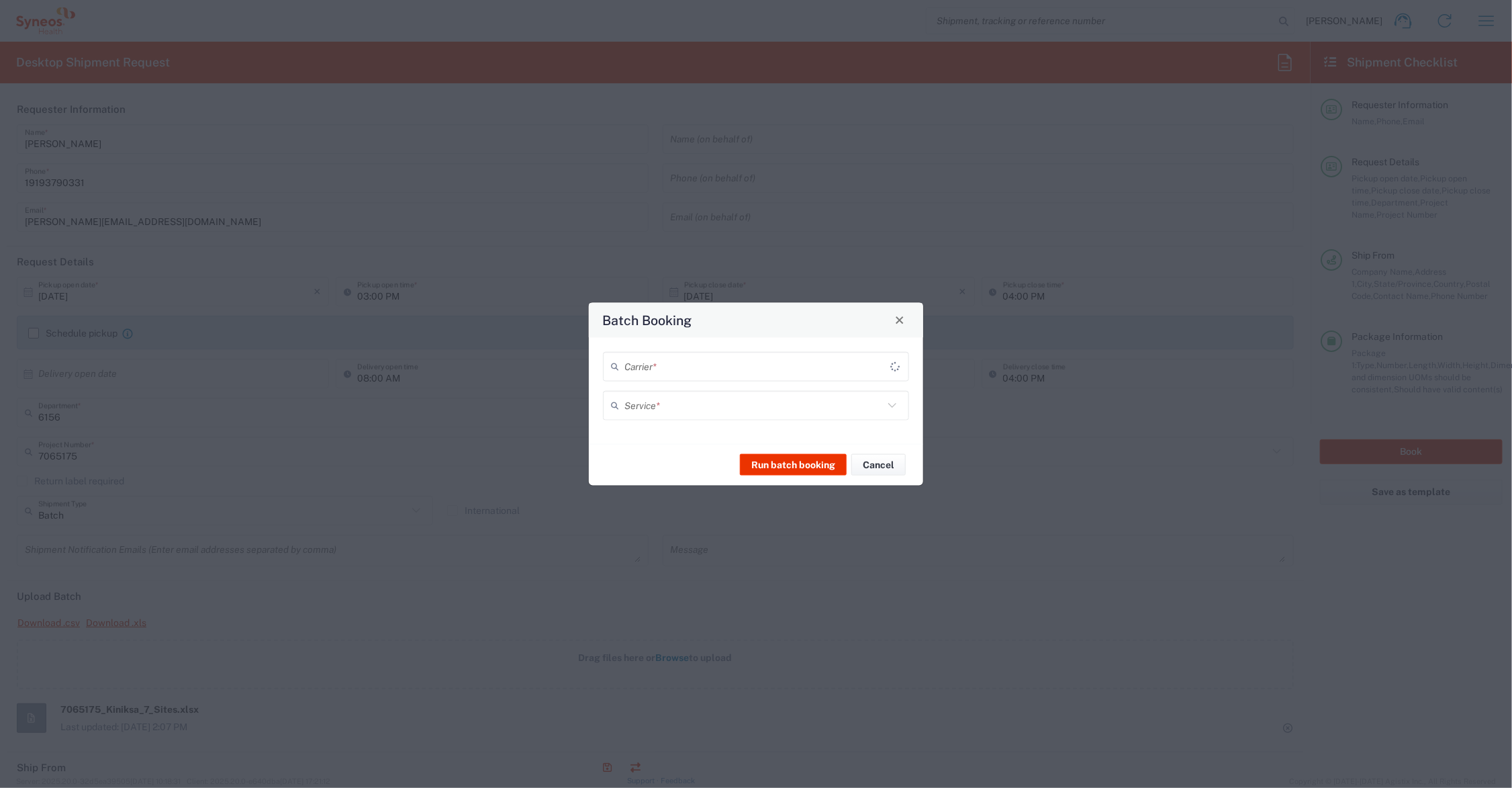
type input "7065175"
click at [706, 361] on input "text" at bounding box center [754, 367] width 259 height 24
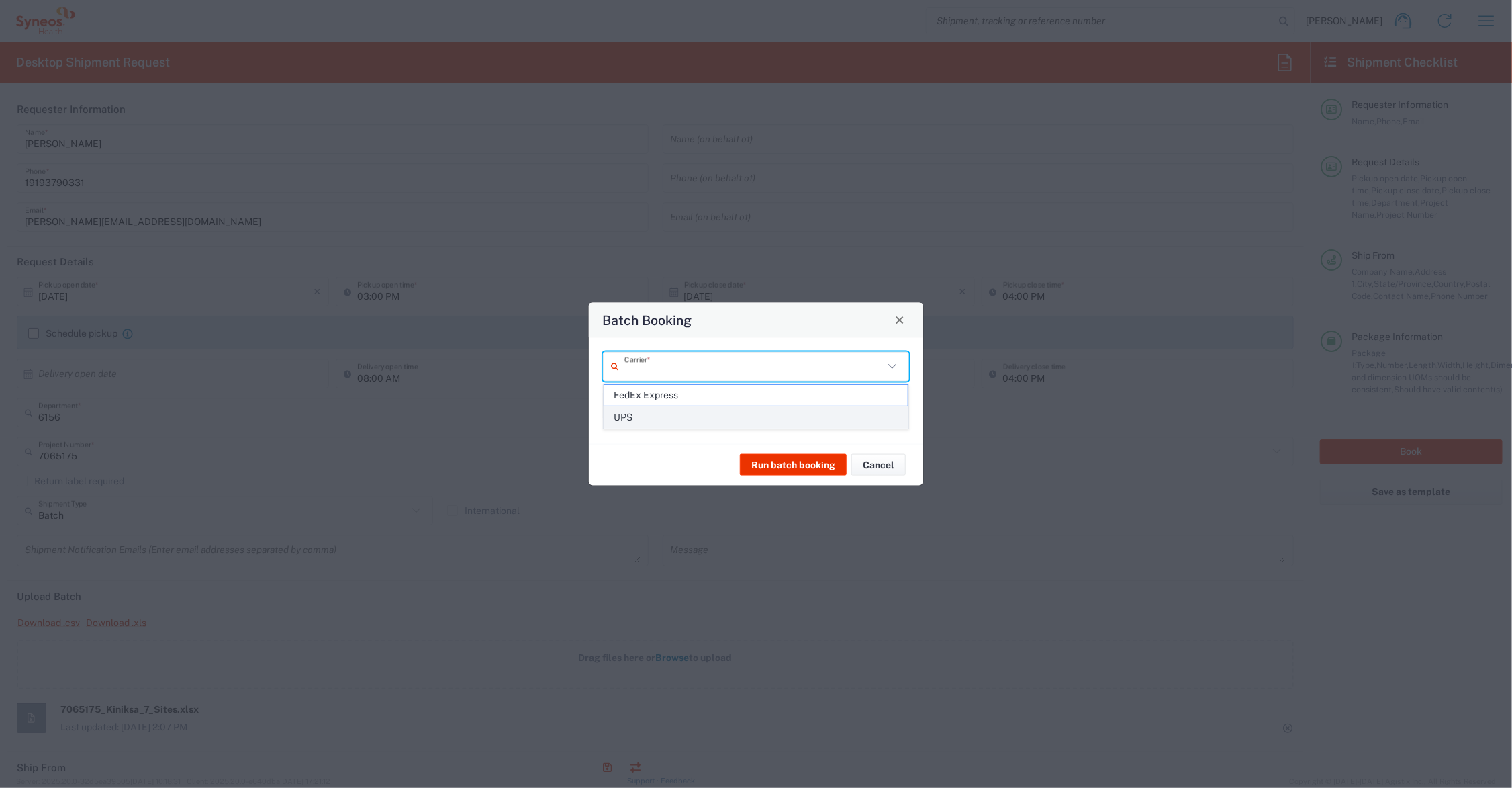
click at [676, 421] on span "UPS" at bounding box center [756, 417] width 303 height 21
type input "UPS"
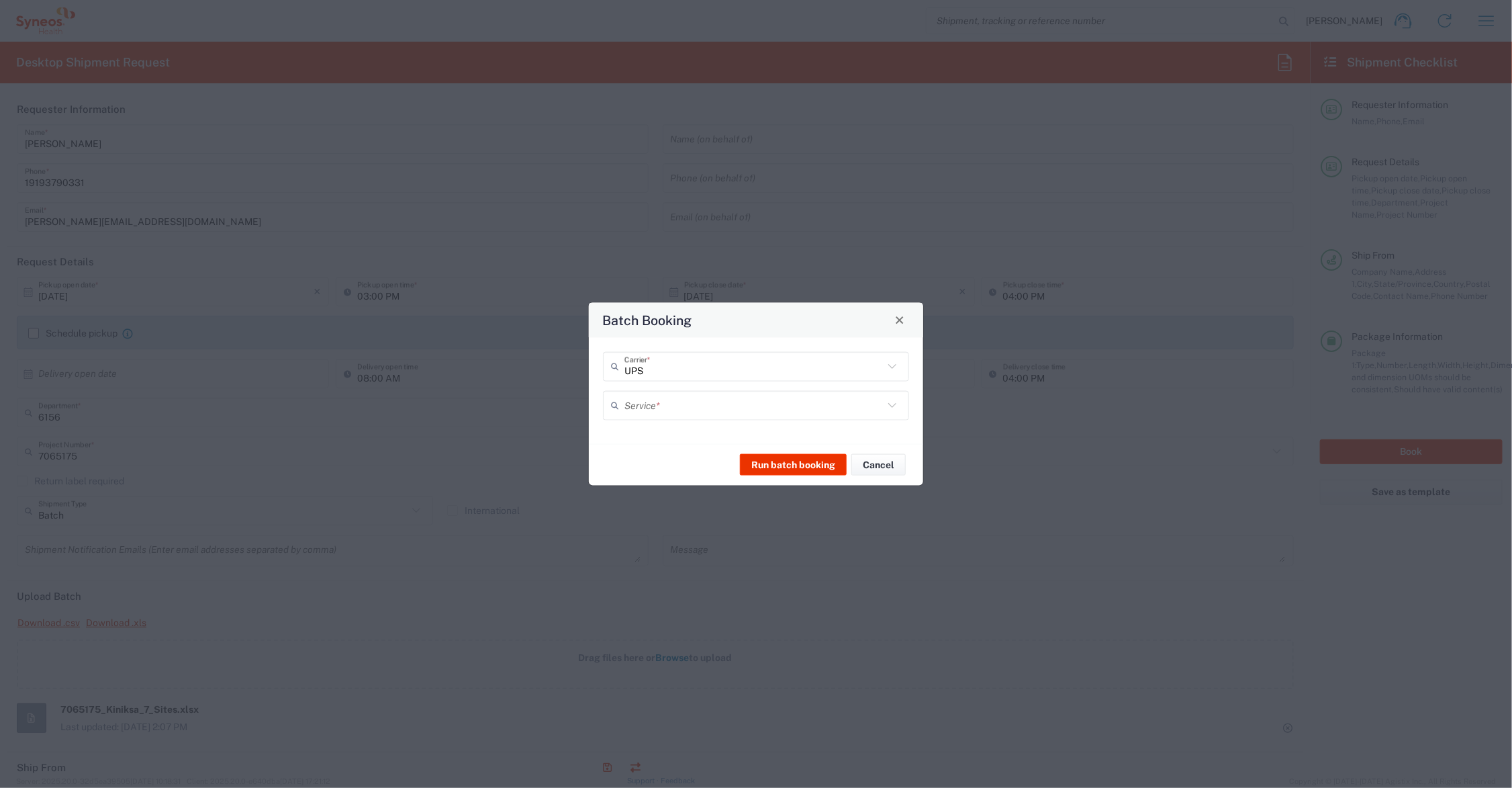
click at [673, 404] on input "text" at bounding box center [754, 405] width 259 height 24
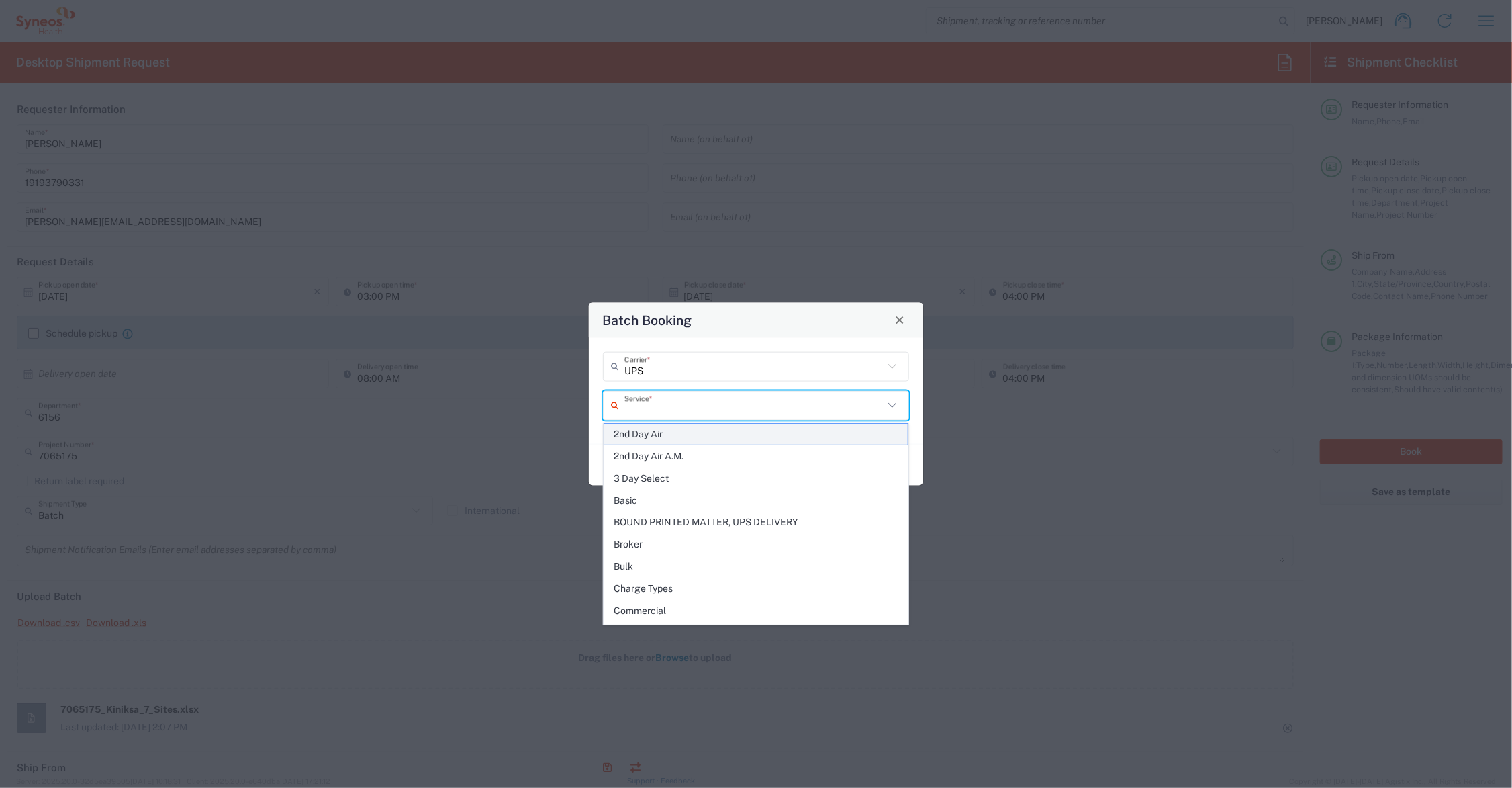
click at [663, 433] on span "2nd Day Air" at bounding box center [756, 434] width 303 height 21
type input "2nd Day Air"
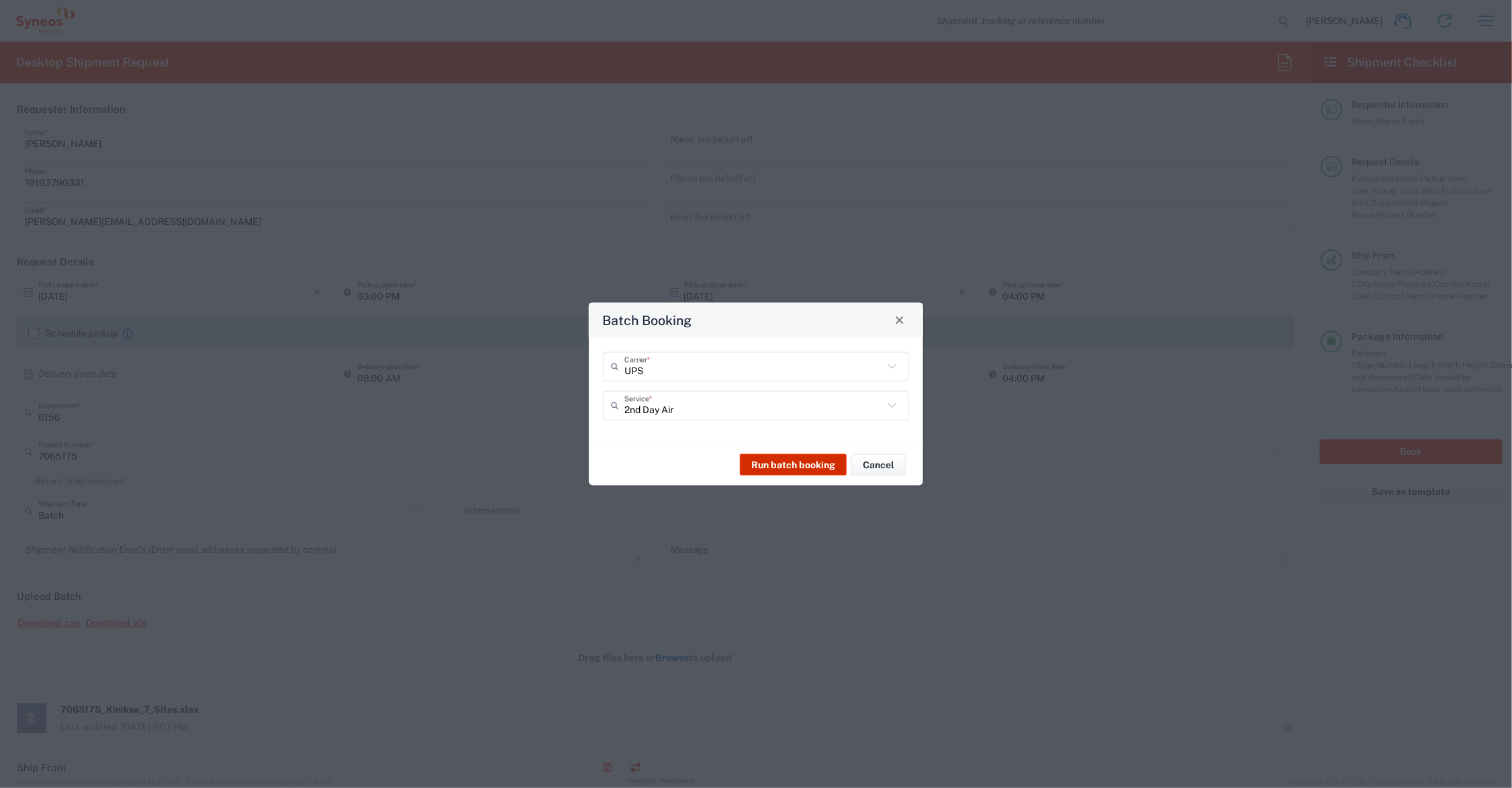
click at [796, 460] on button "Run batch booking" at bounding box center [793, 465] width 107 height 22
